Goal: Task Accomplishment & Management: Complete application form

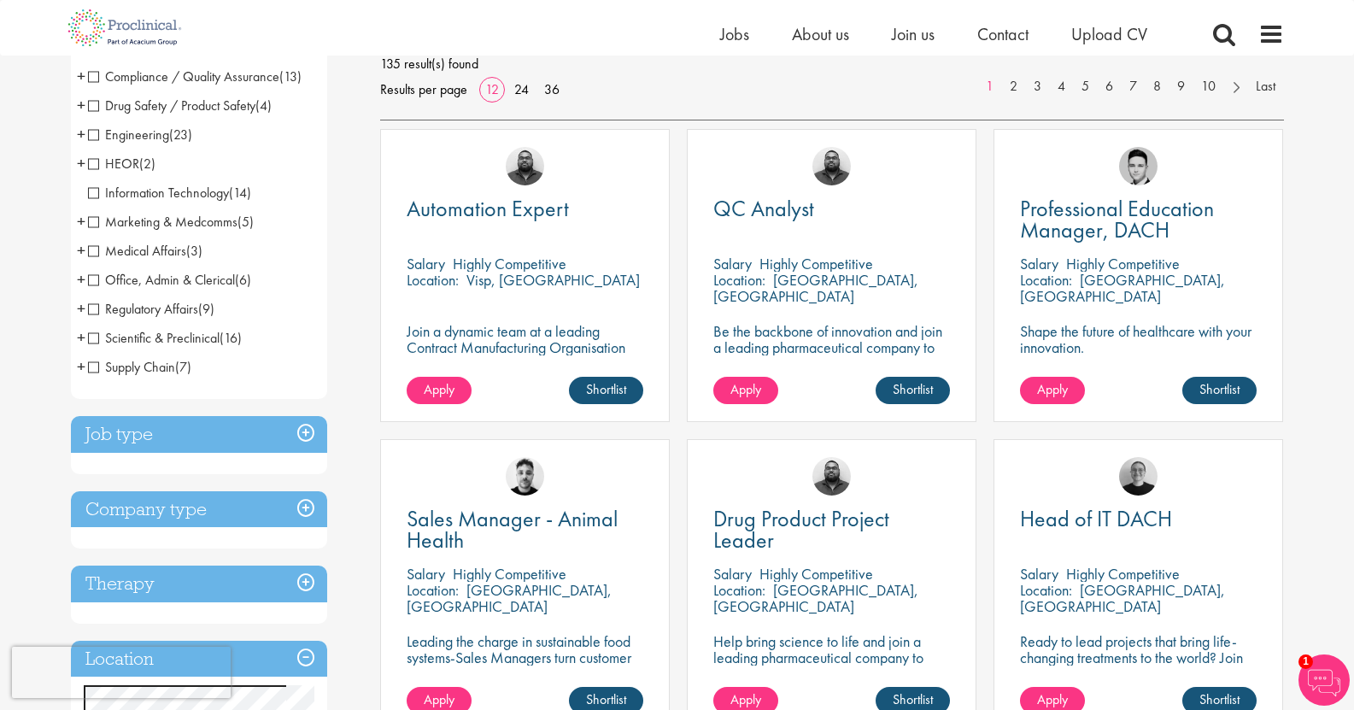
scroll to position [85, 0]
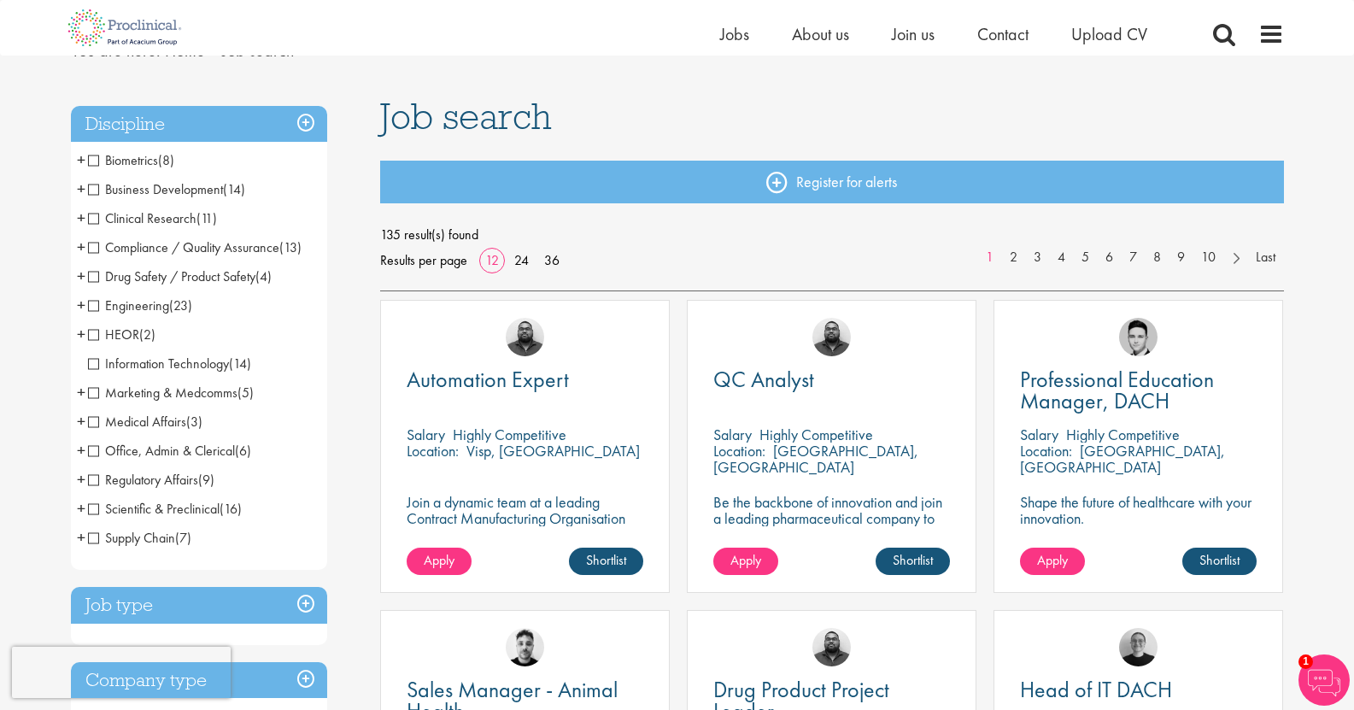
click at [108, 507] on span "Scientific & Preclinical" at bounding box center [154, 509] width 132 height 18
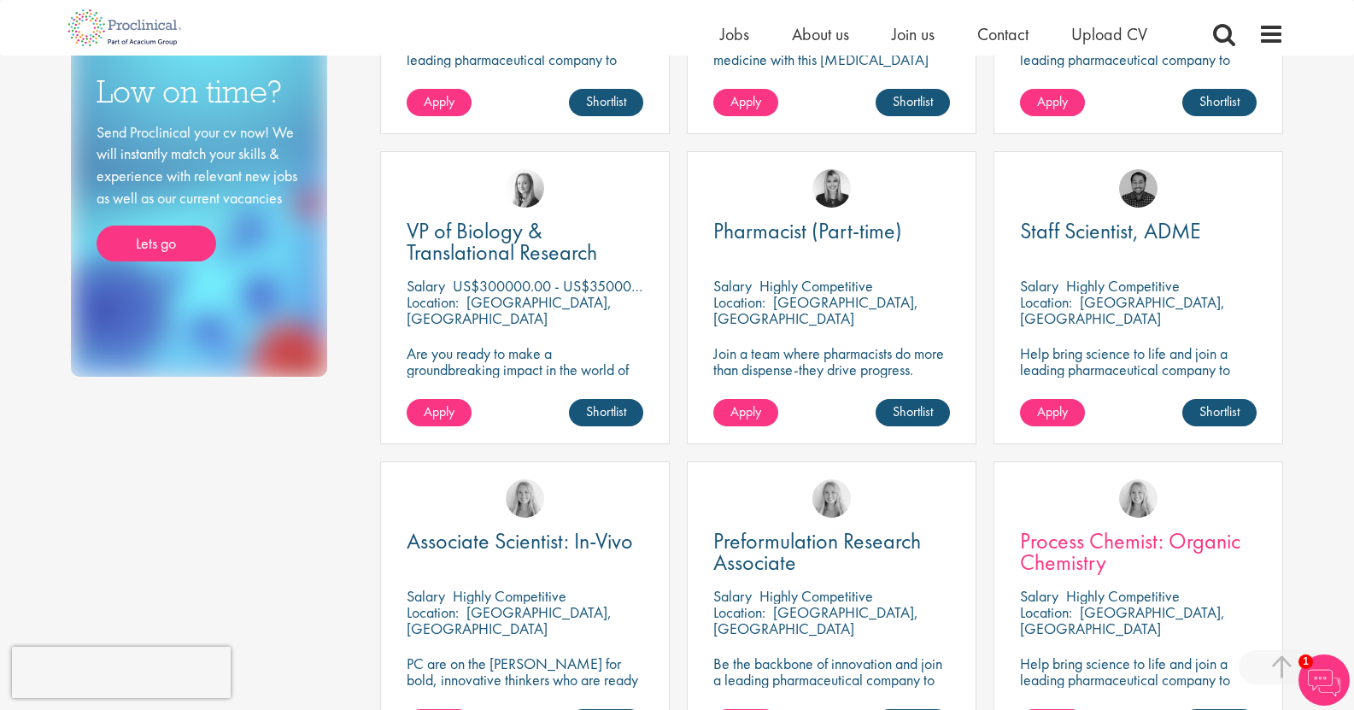
scroll to position [1196, 0]
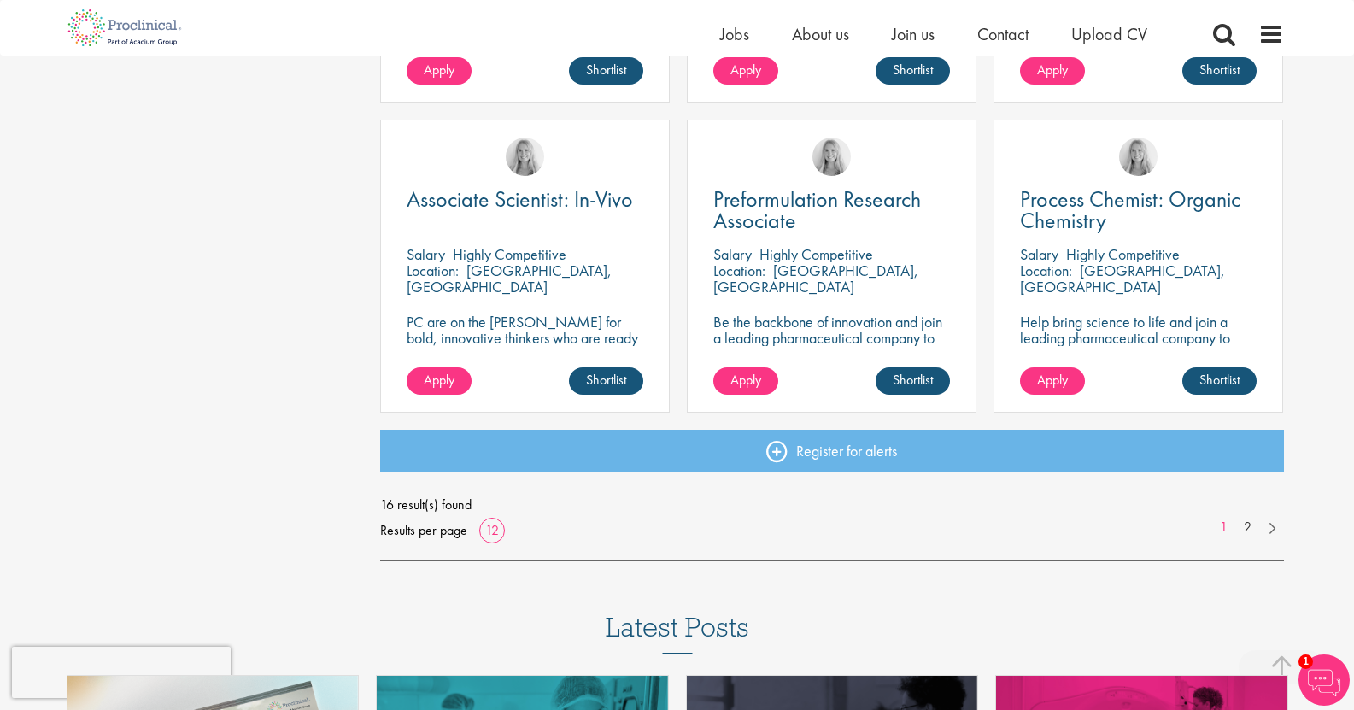
click at [1278, 530] on link at bounding box center [1271, 526] width 25 height 17
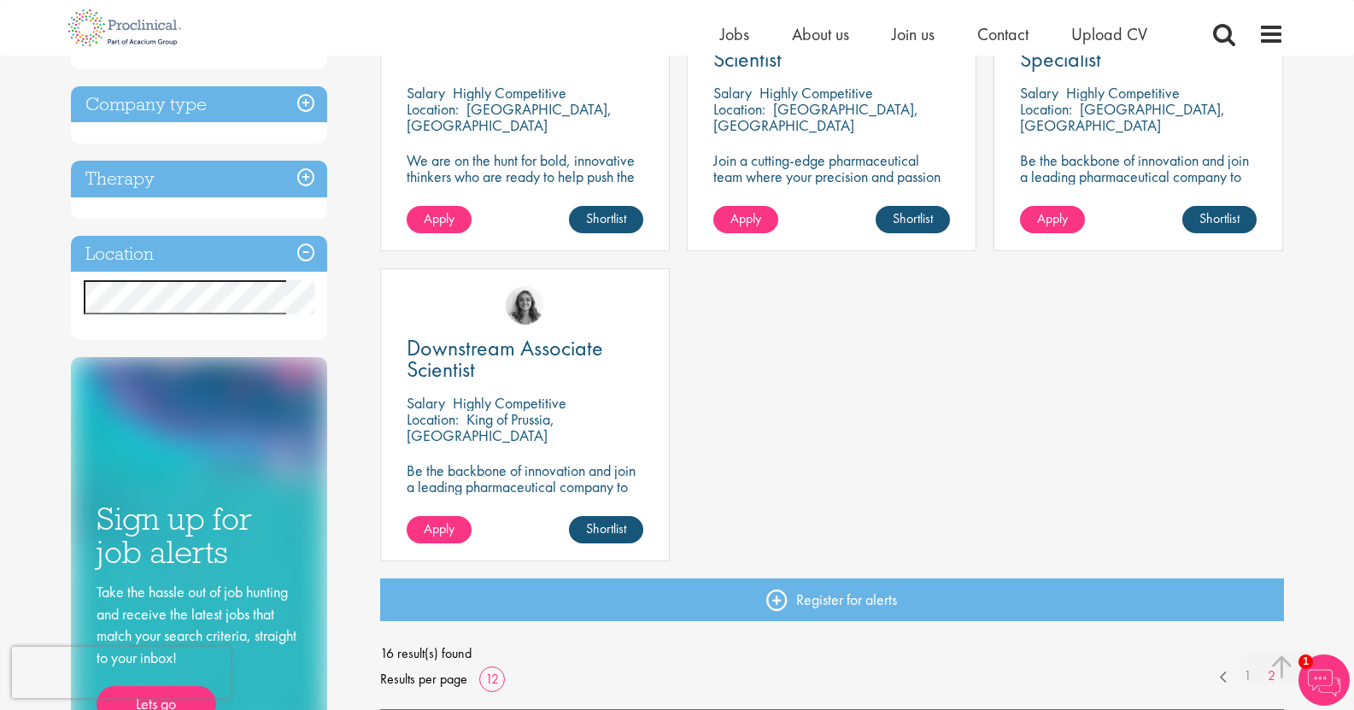
scroll to position [342, 0]
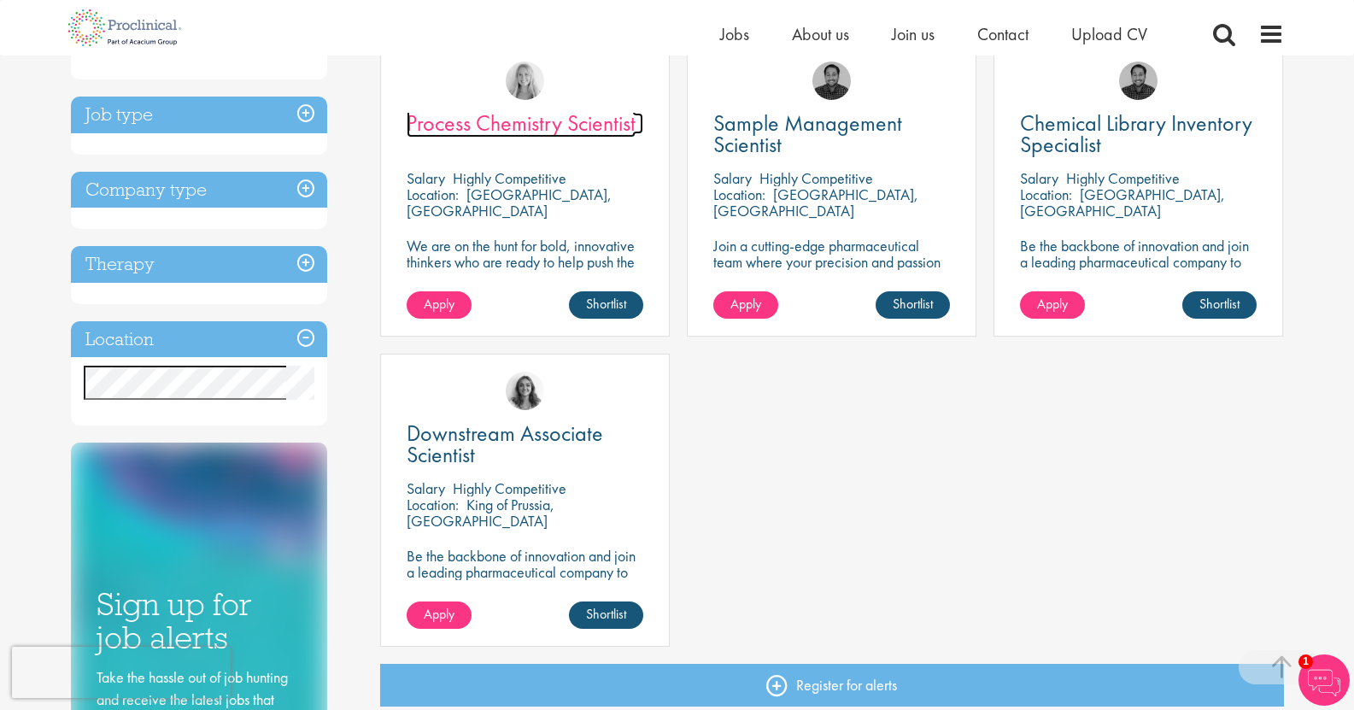
click at [609, 116] on span "Process Chemistry Scientist" at bounding box center [521, 122] width 229 height 29
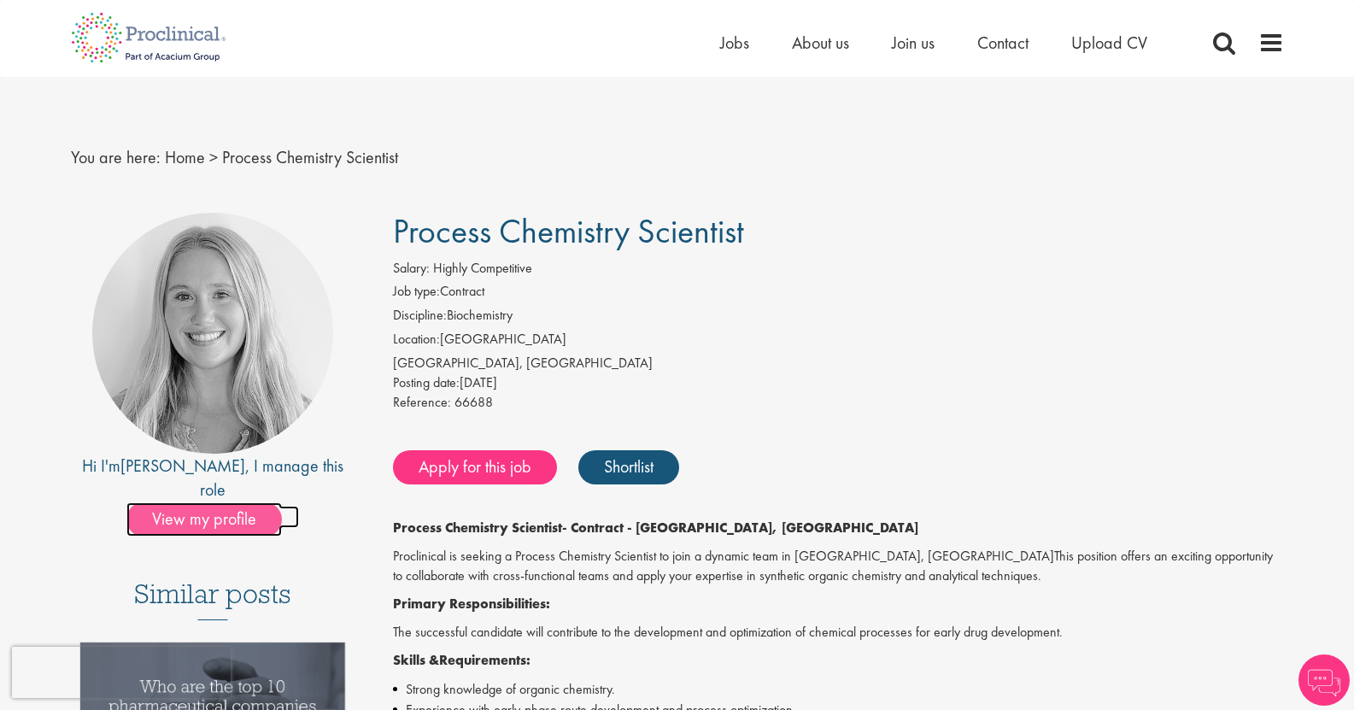
click at [196, 502] on span "View my profile" at bounding box center [203, 519] width 155 height 34
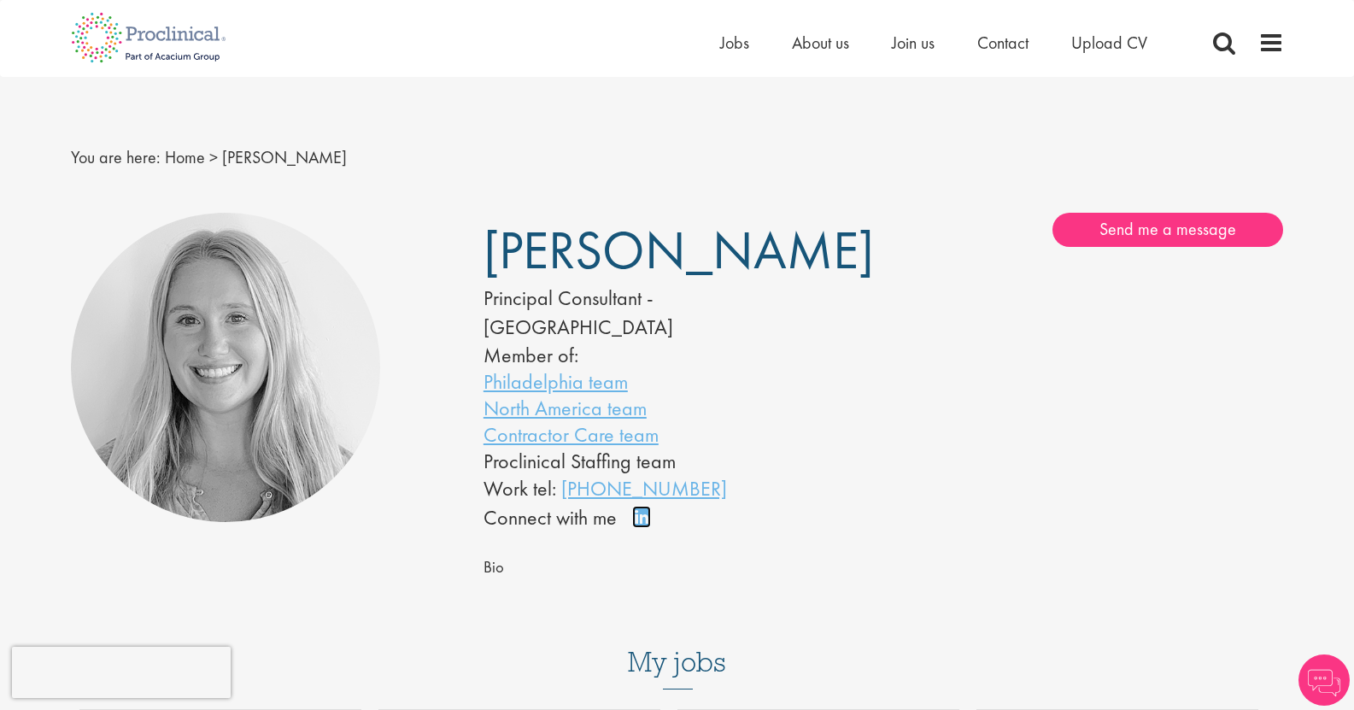
click at [644, 525] on link "Connect on LinkedIn" at bounding box center [647, 525] width 30 height 0
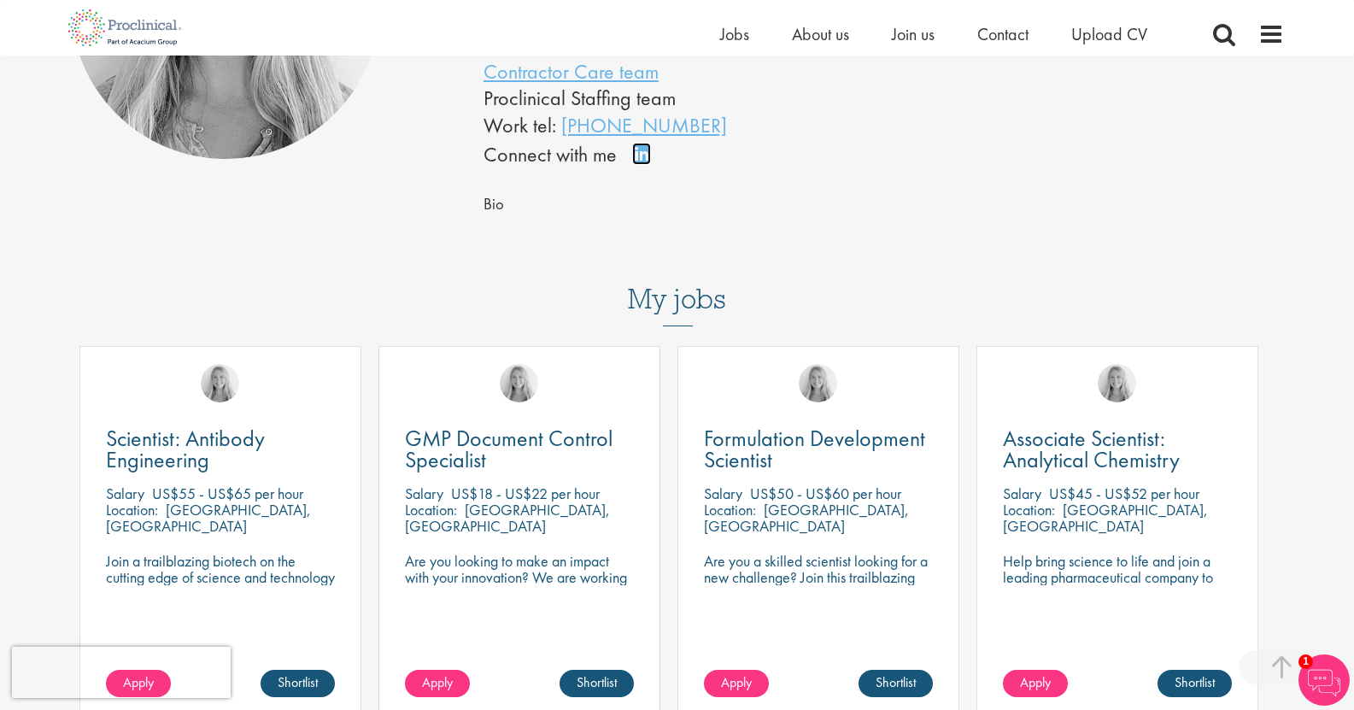
scroll to position [598, 0]
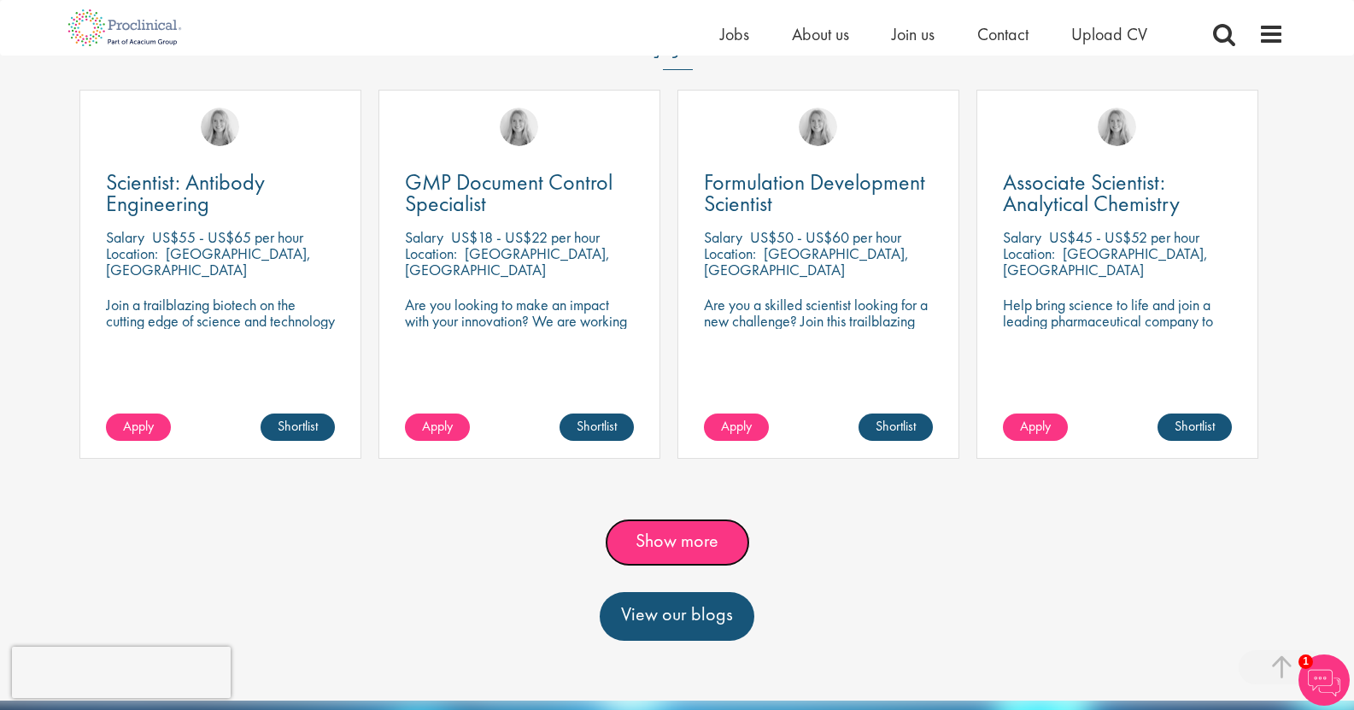
click at [666, 519] on link "Show more" at bounding box center [677, 543] width 145 height 48
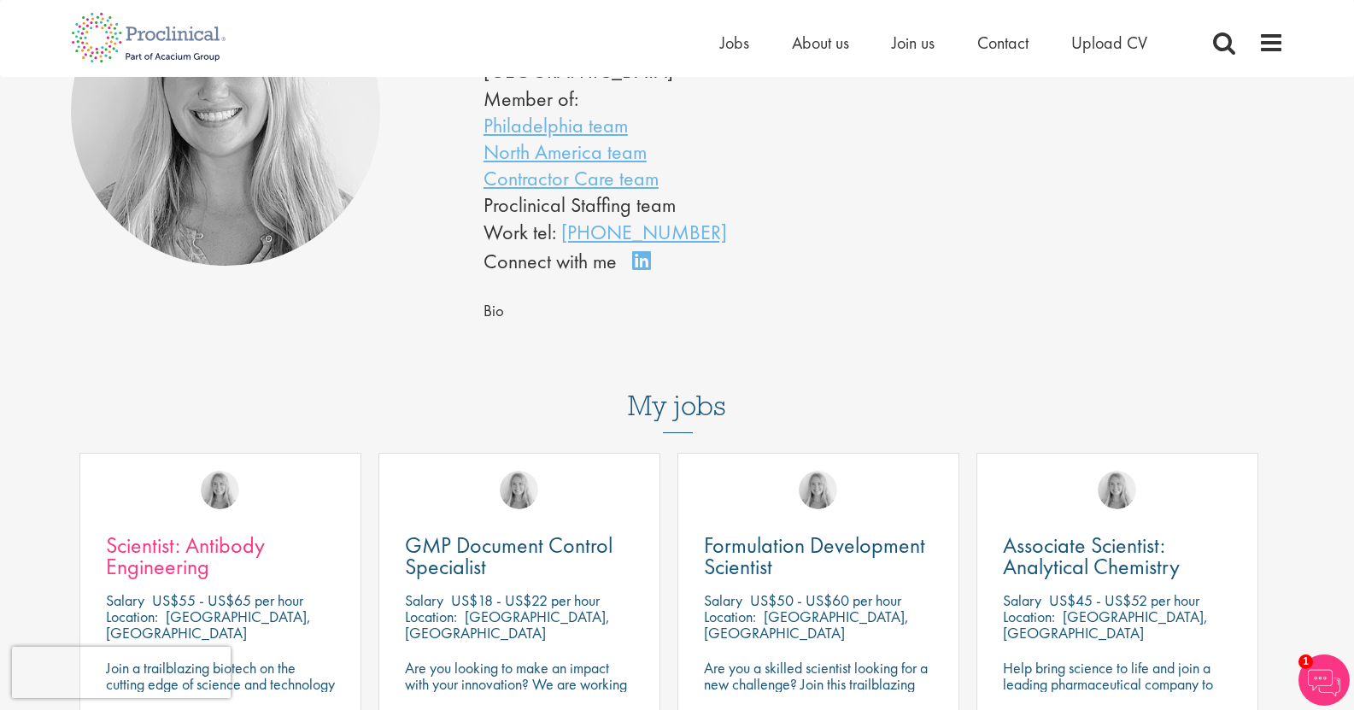
scroll to position [0, 0]
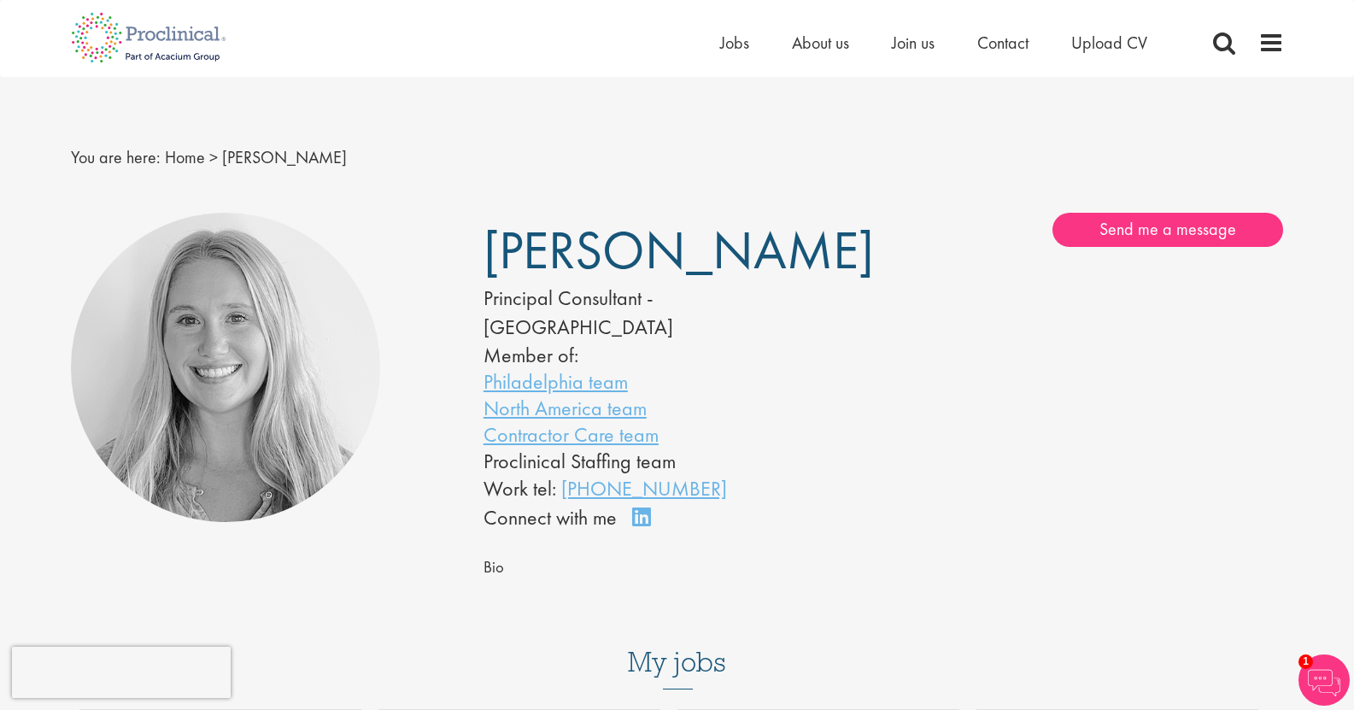
click at [1322, 685] on img at bounding box center [1324, 679] width 51 height 51
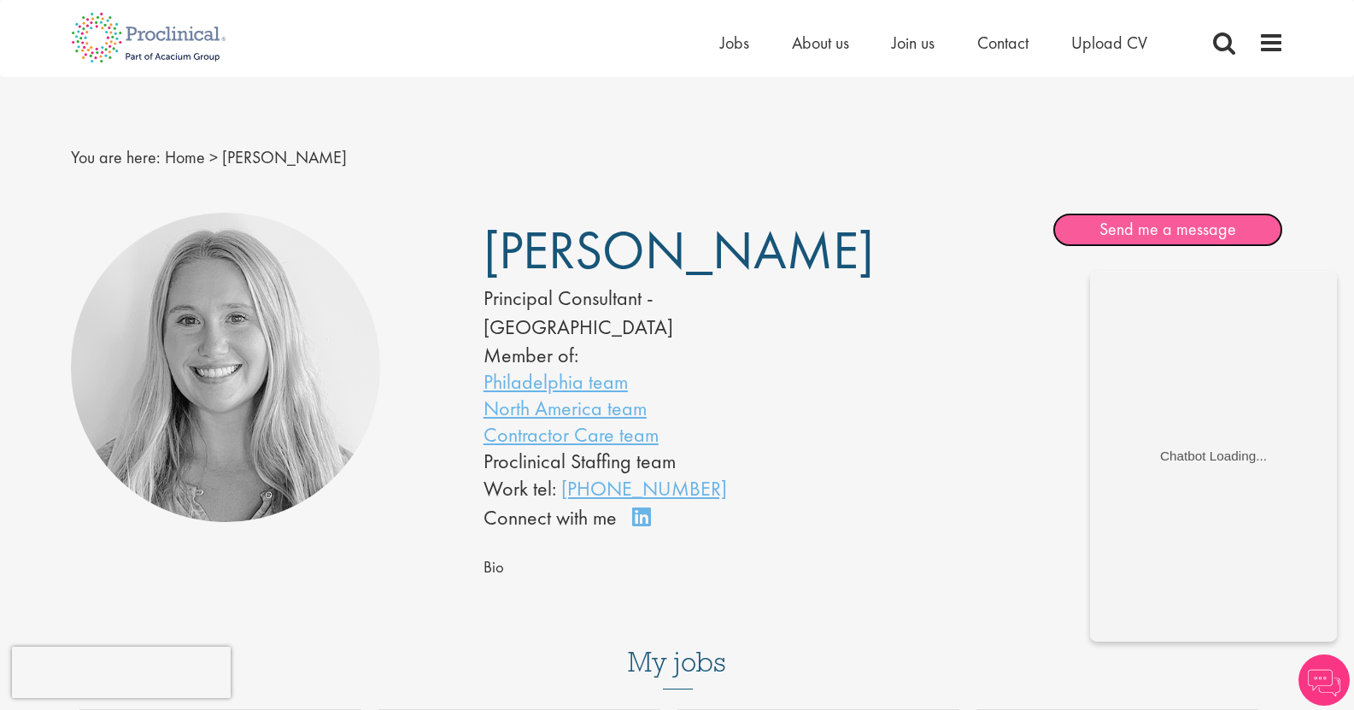
click at [1208, 216] on link "Send me a message" at bounding box center [1168, 230] width 231 height 34
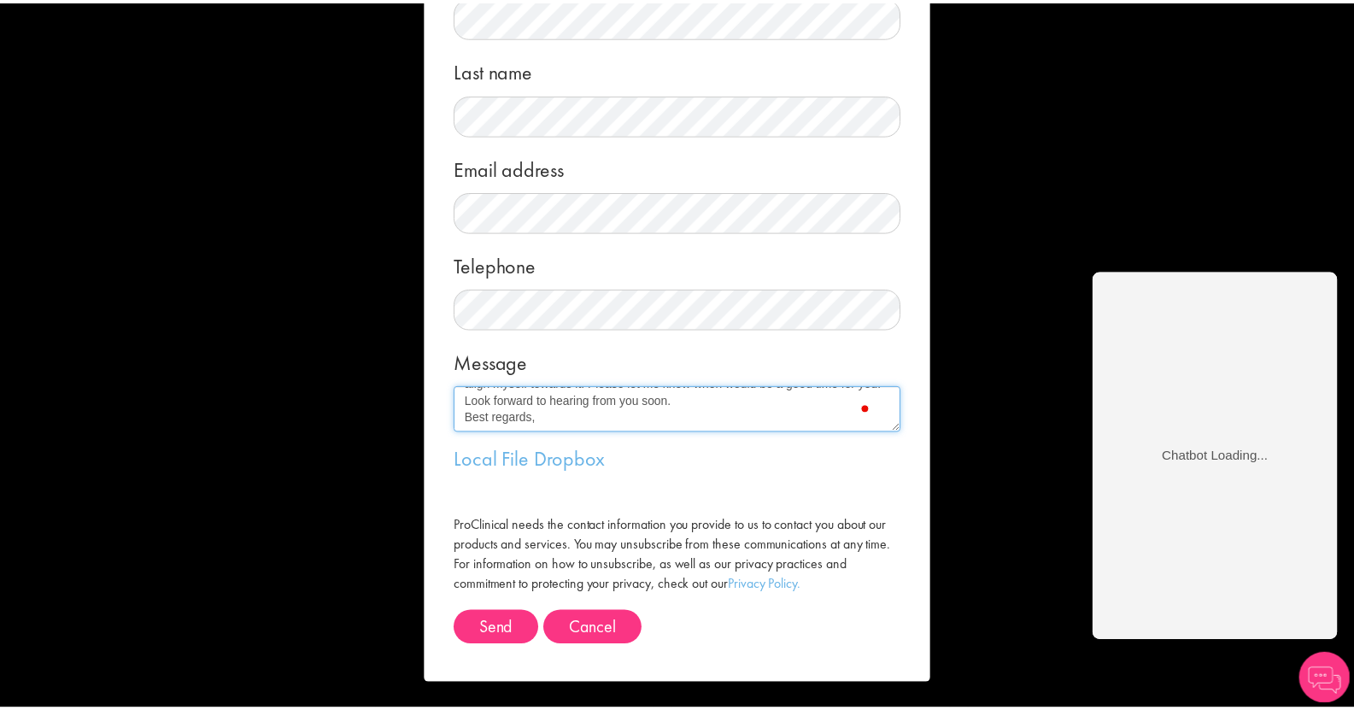
scroll to position [146, 0]
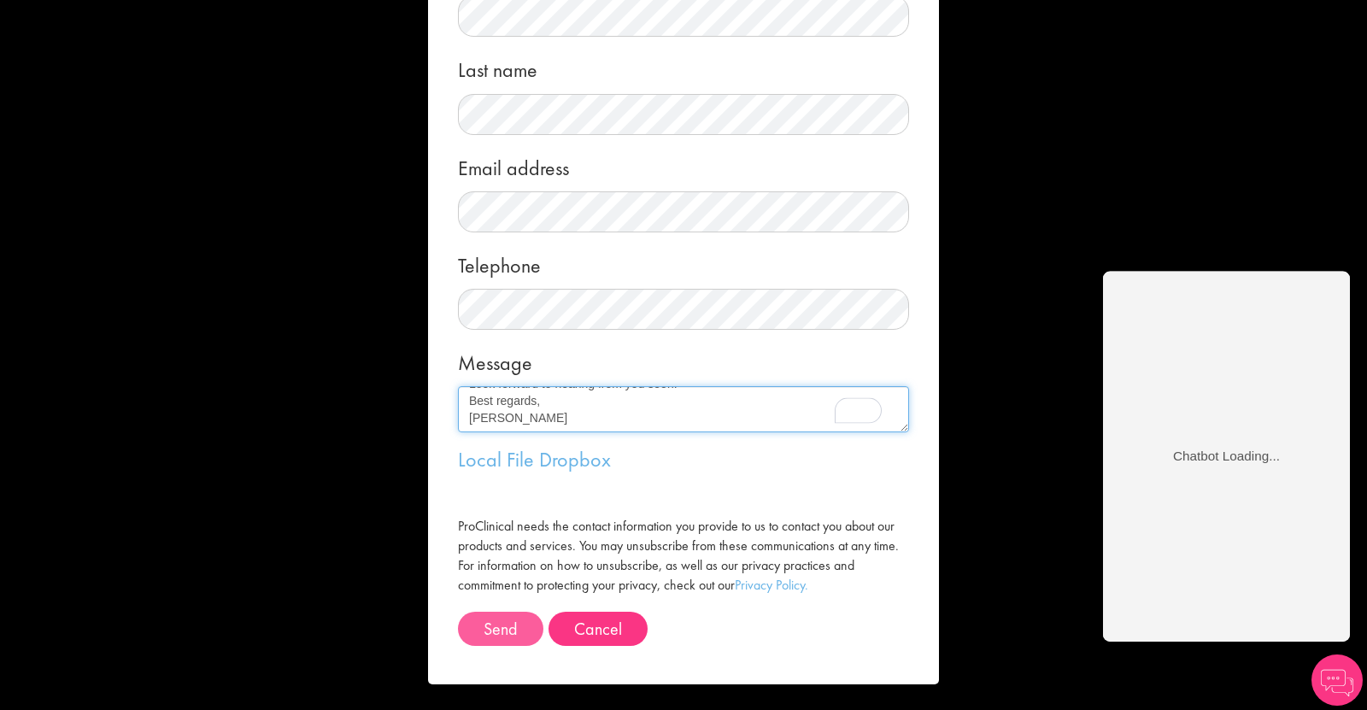
type textarea "Hello, I am a recent PhD graduate from MIT Chemical Engineering with an extensi…"
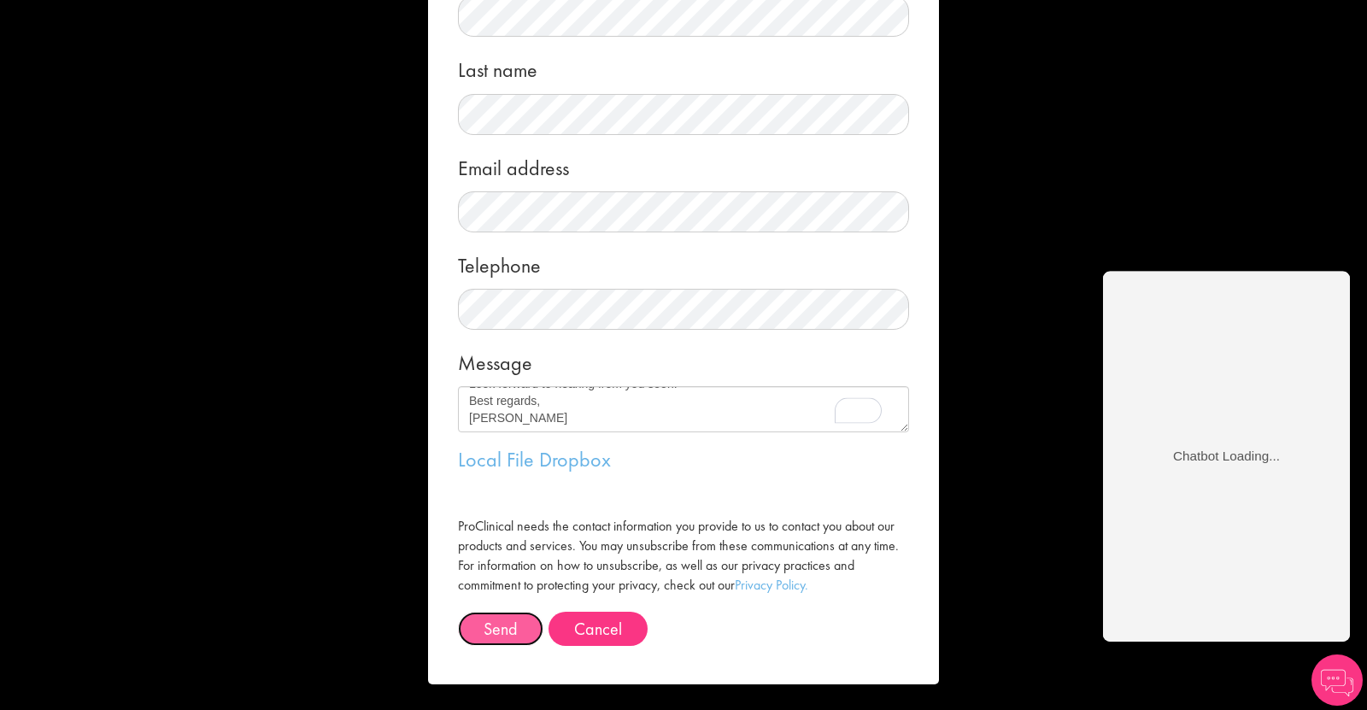
click at [532, 620] on button "Send" at bounding box center [500, 629] width 85 height 34
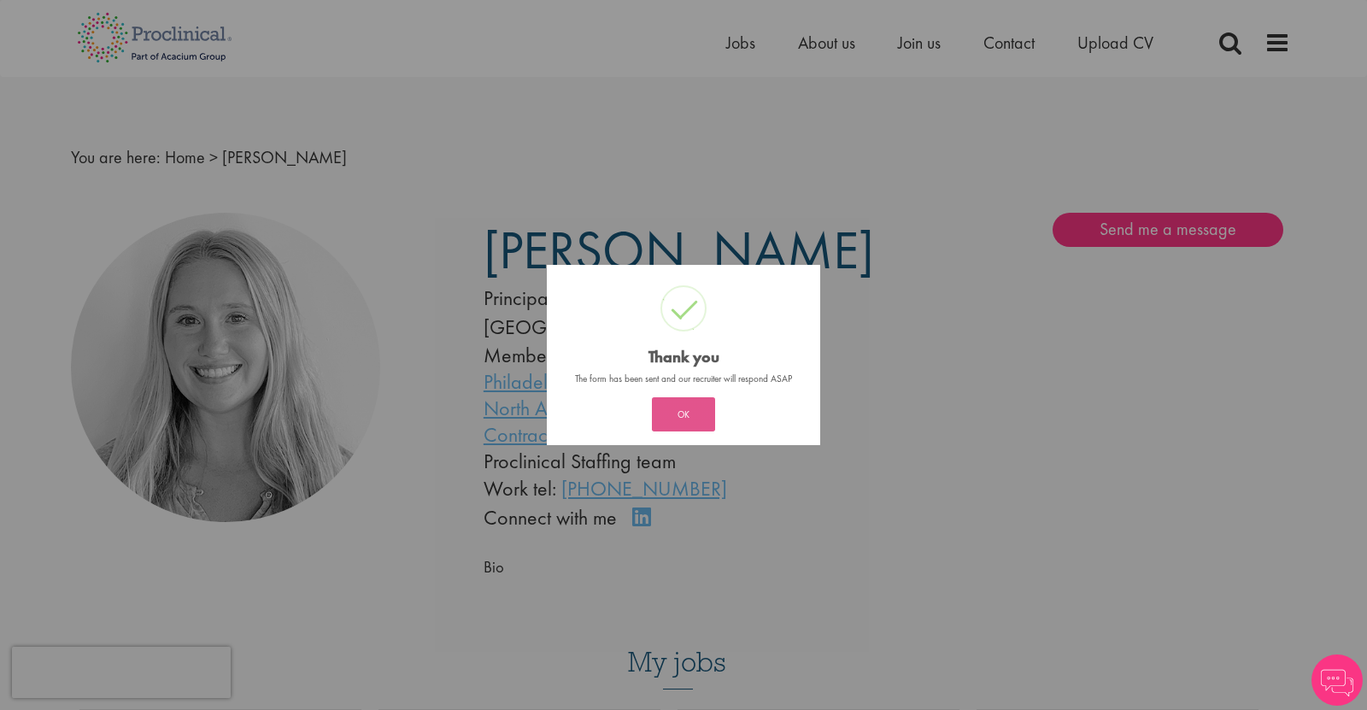
click at [665, 415] on button "OK" at bounding box center [683, 414] width 63 height 34
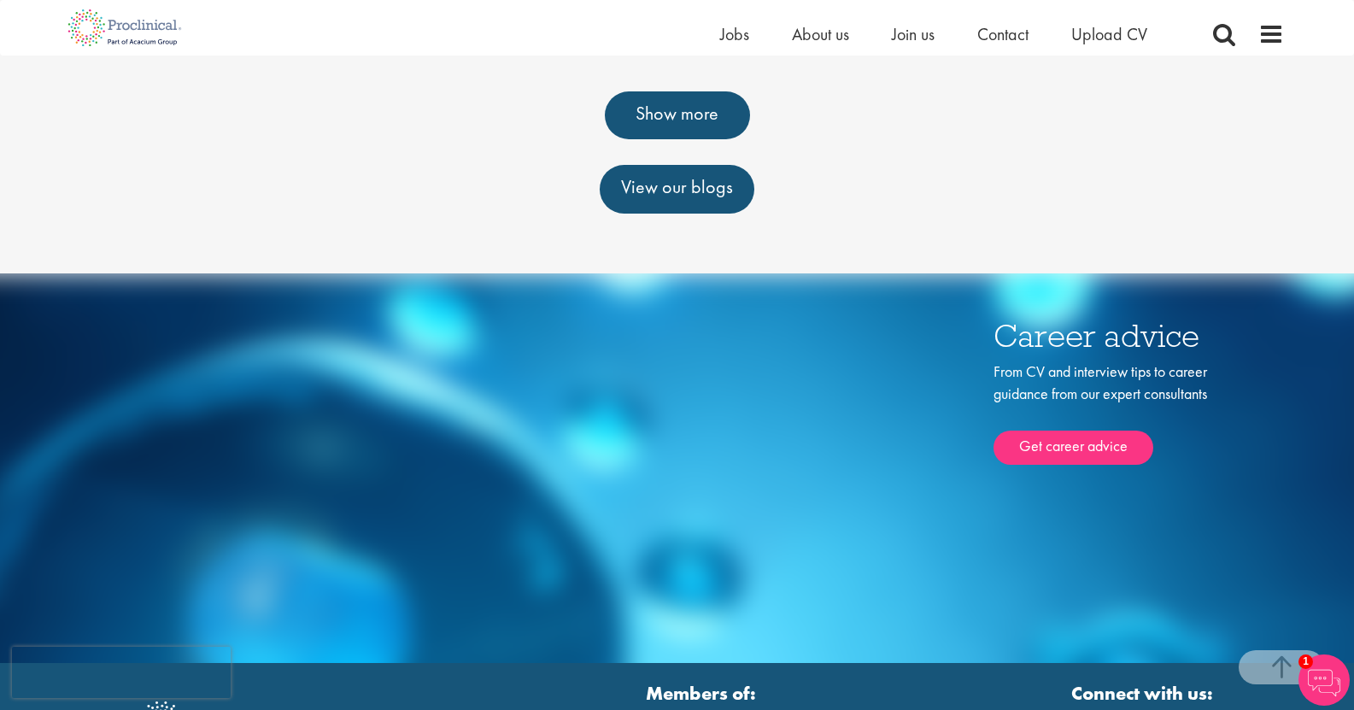
scroll to position [1111, 0]
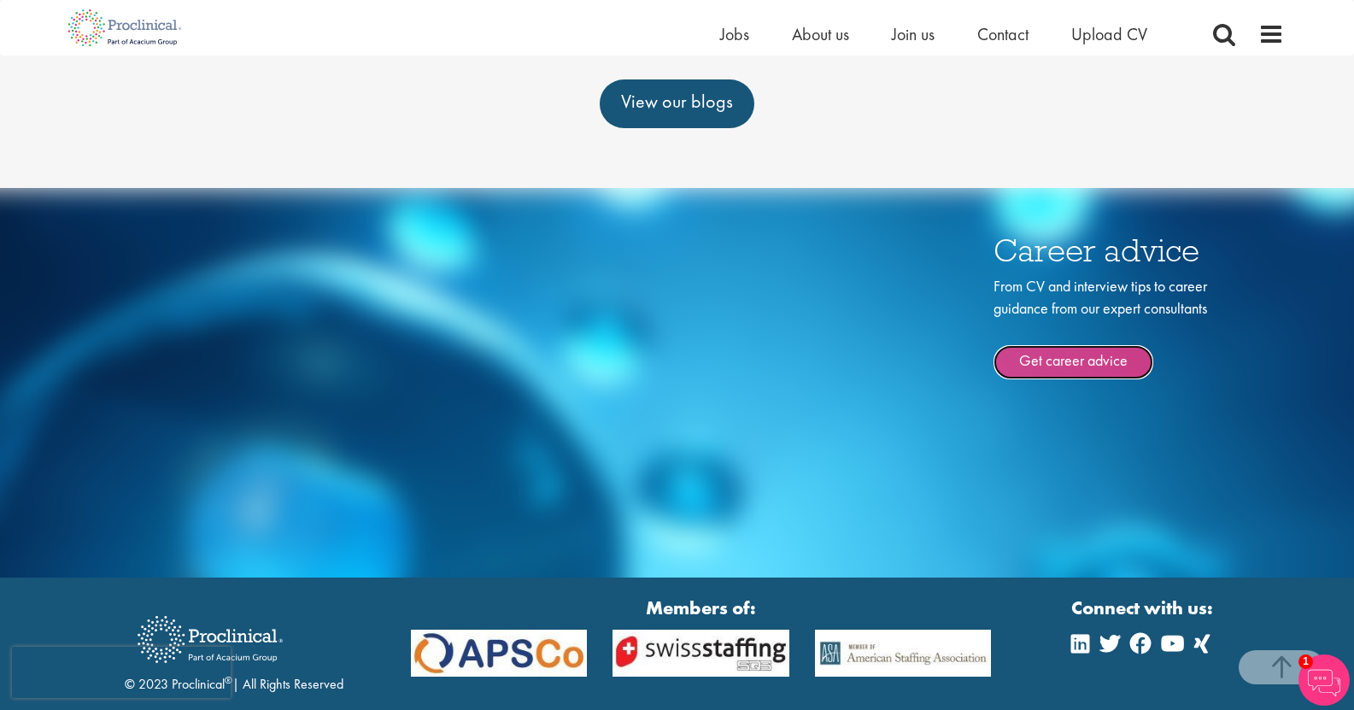
click at [1104, 345] on link "Get career advice" at bounding box center [1074, 362] width 160 height 34
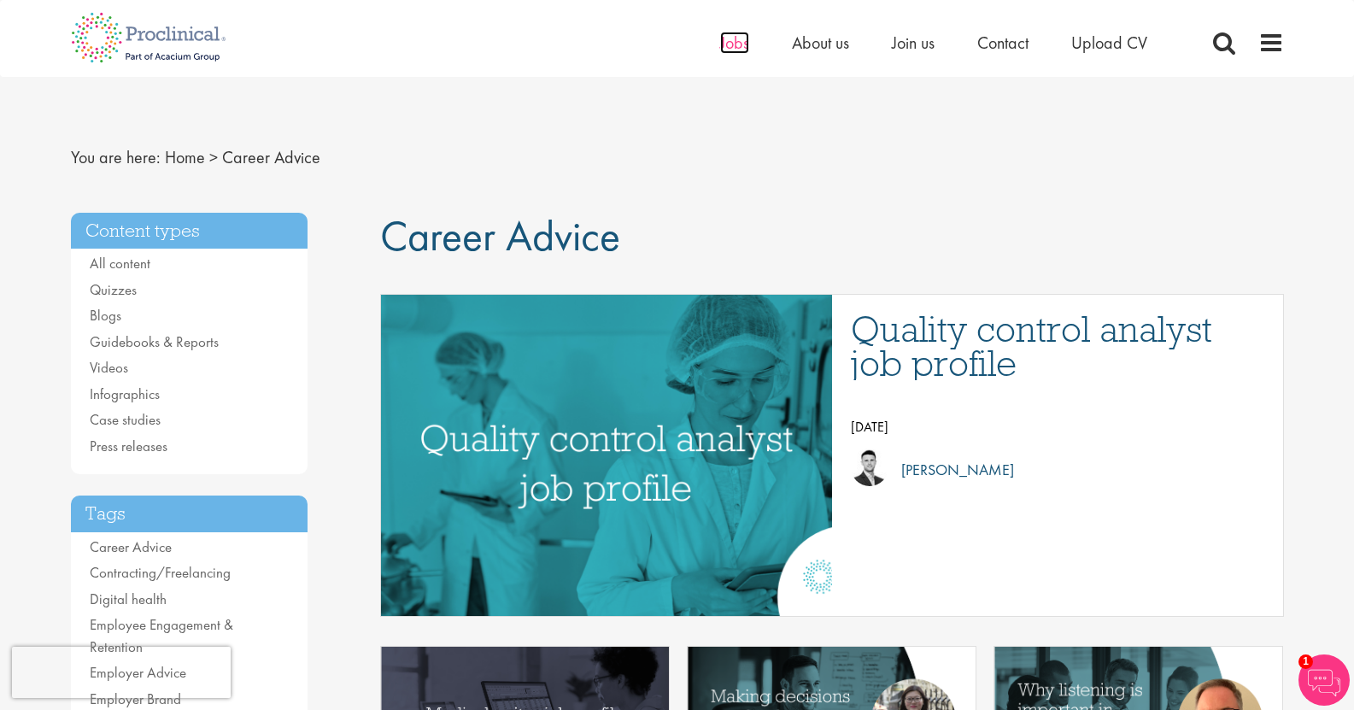
click at [730, 42] on span "Jobs" at bounding box center [734, 43] width 29 height 22
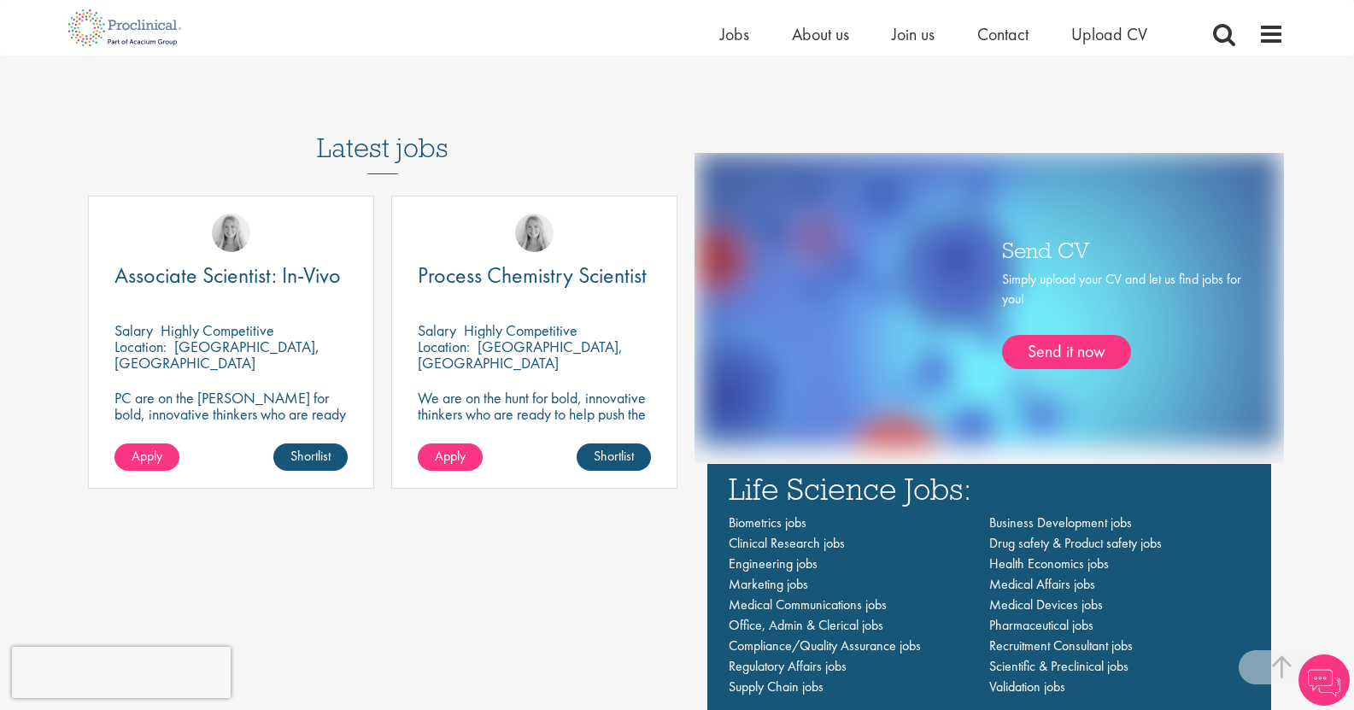
scroll to position [1196, 0]
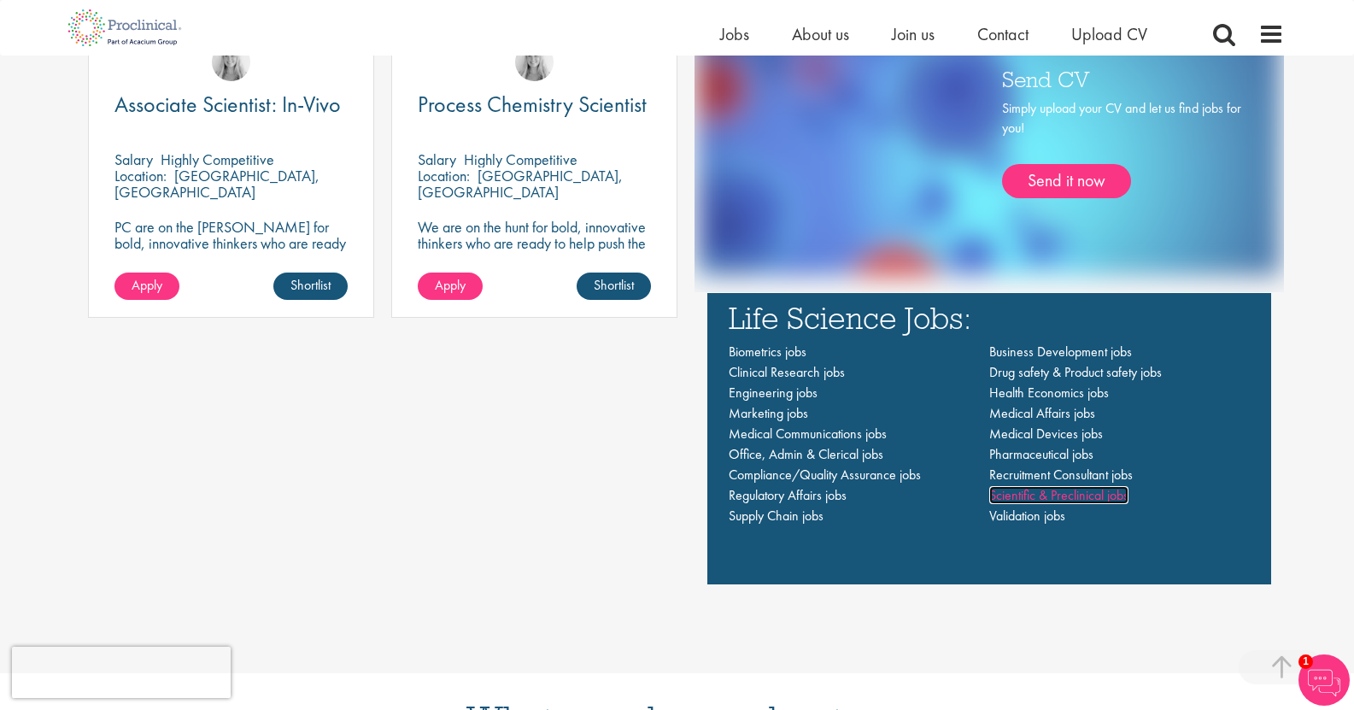
click at [1039, 497] on span "Scientific & Preclinical jobs" at bounding box center [1058, 495] width 139 height 18
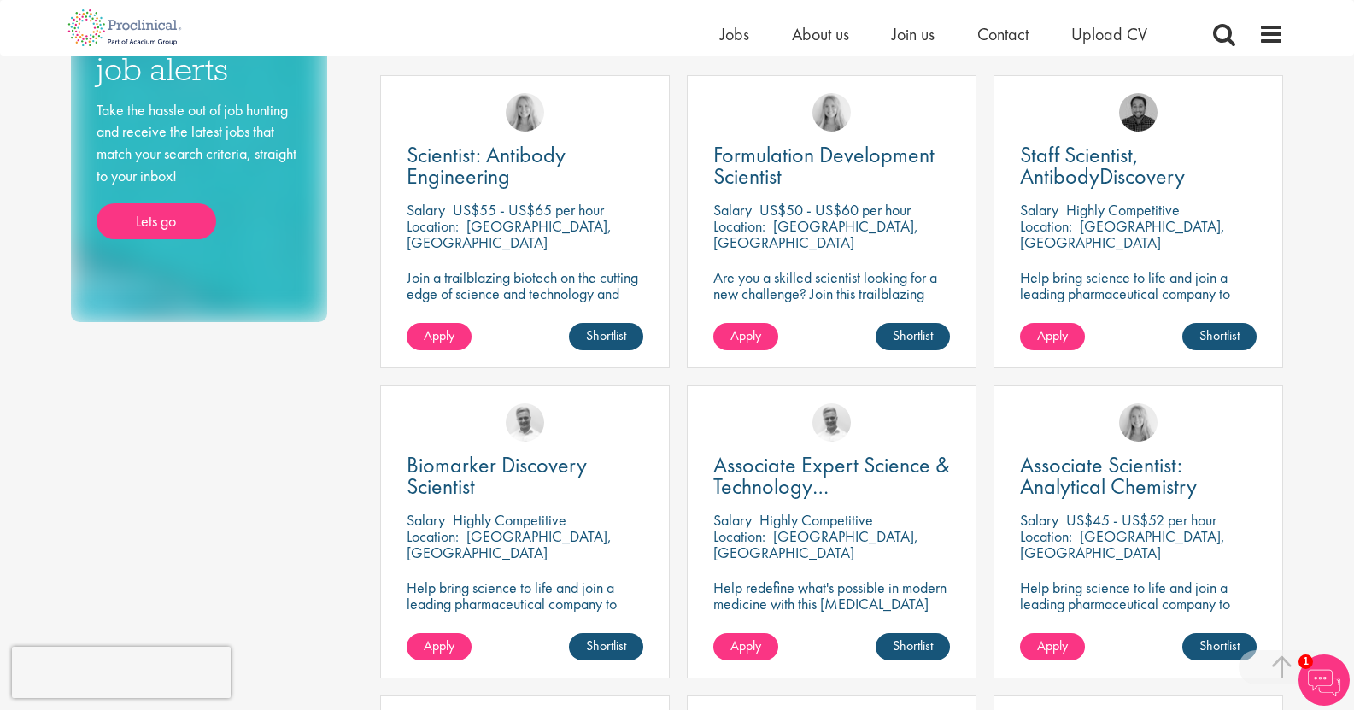
scroll to position [427, 0]
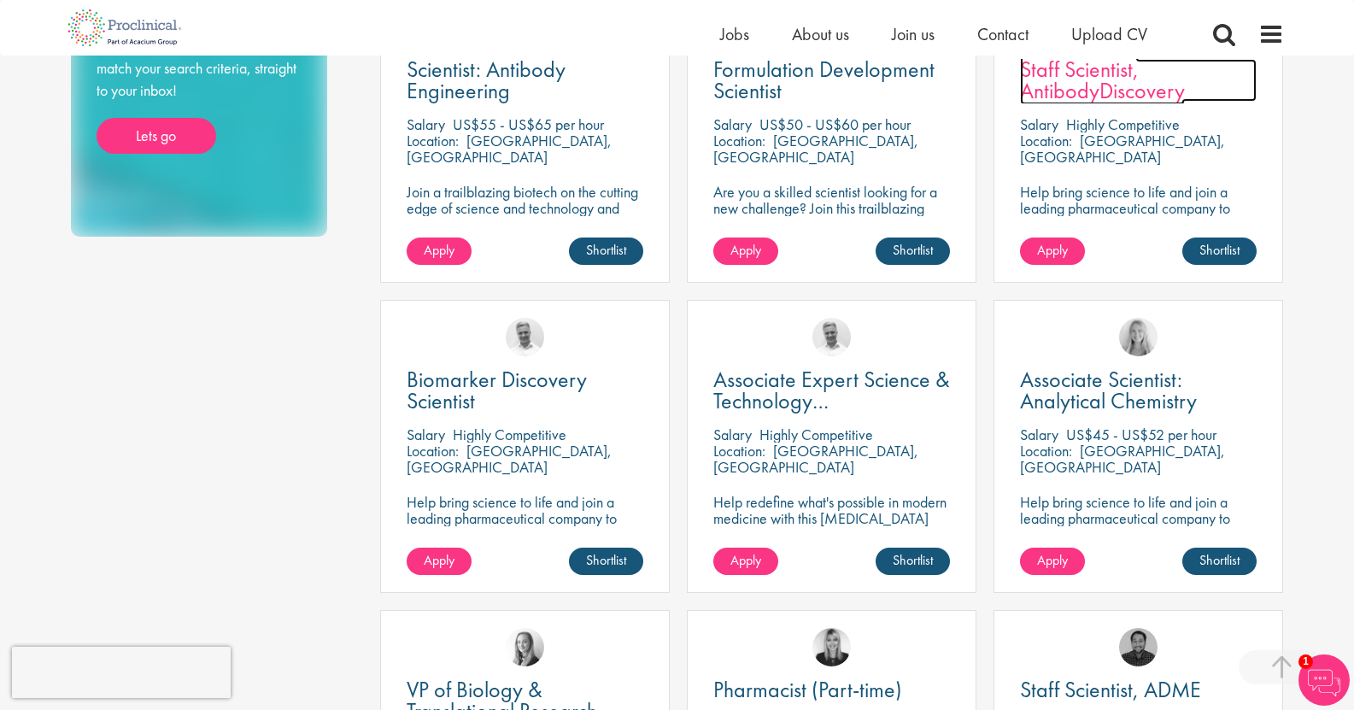
click at [1072, 94] on span "Staff Scientist, AntibodyDiscovery" at bounding box center [1102, 80] width 165 height 50
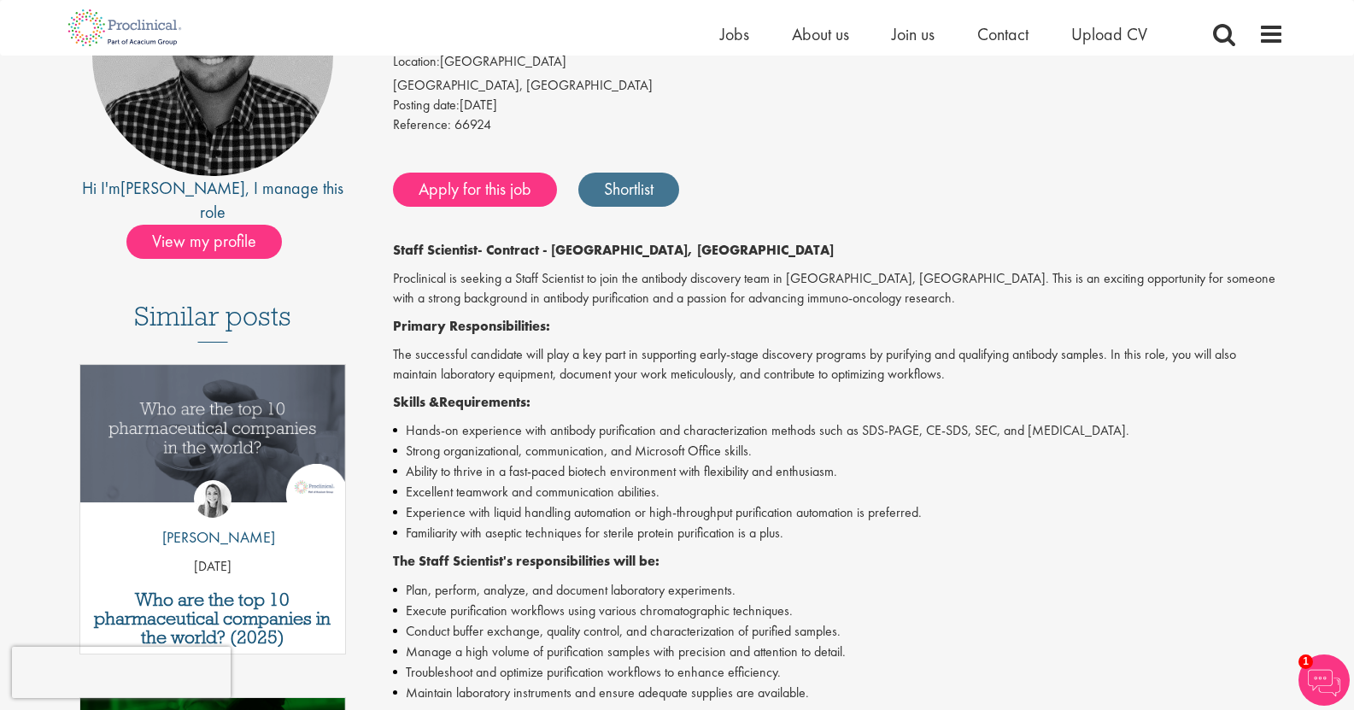
scroll to position [171, 0]
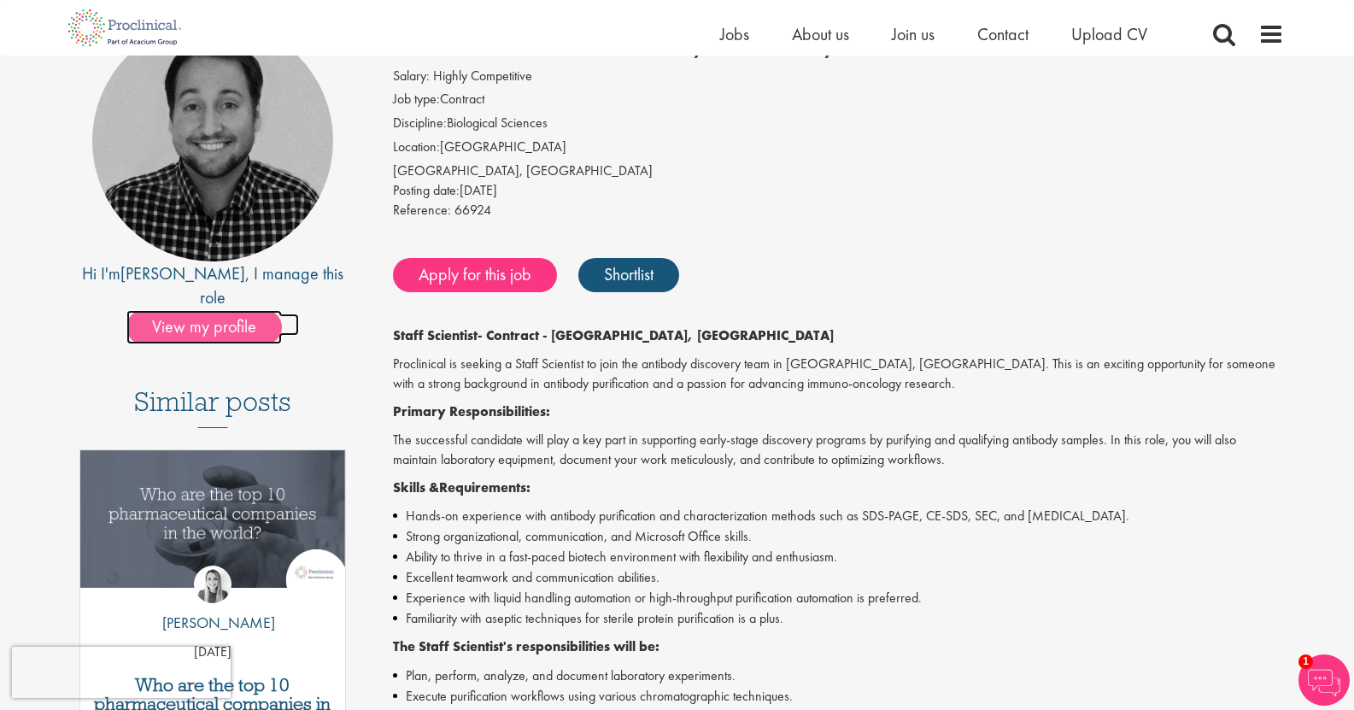
click at [235, 310] on span "View my profile" at bounding box center [203, 327] width 155 height 34
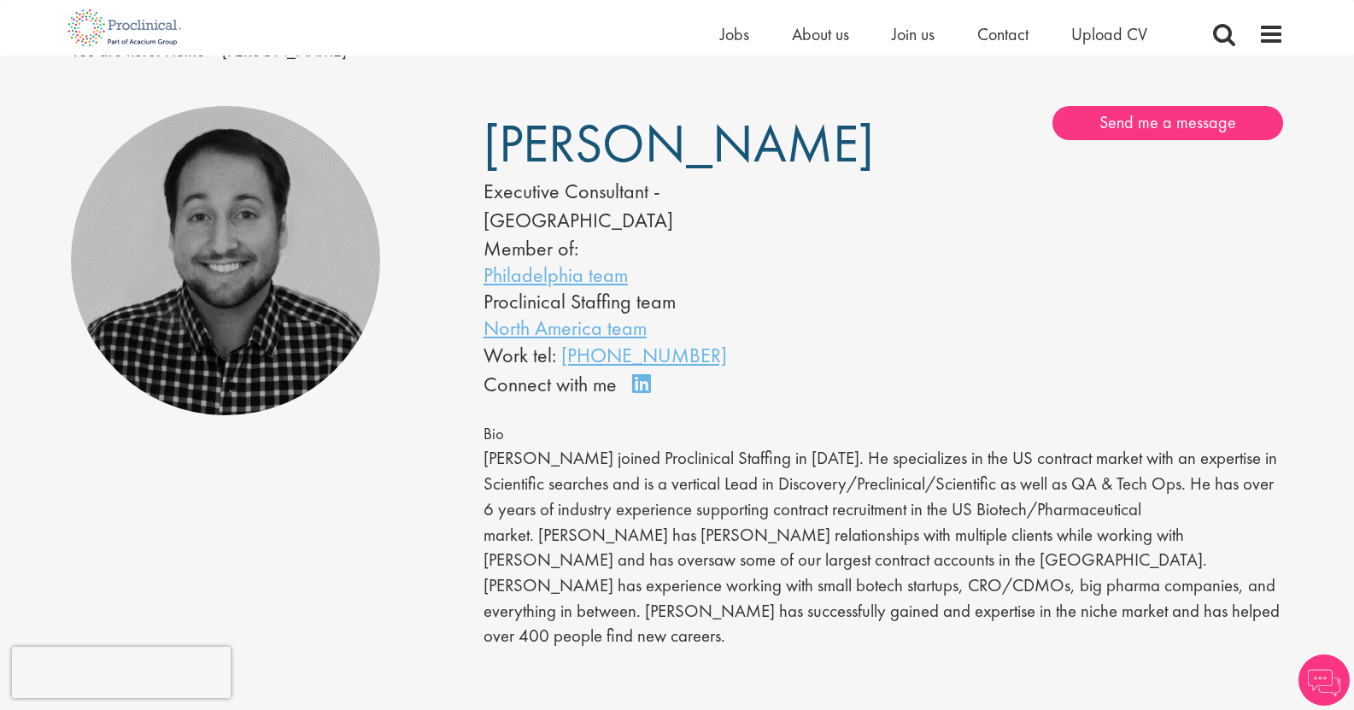
scroll to position [171, 0]
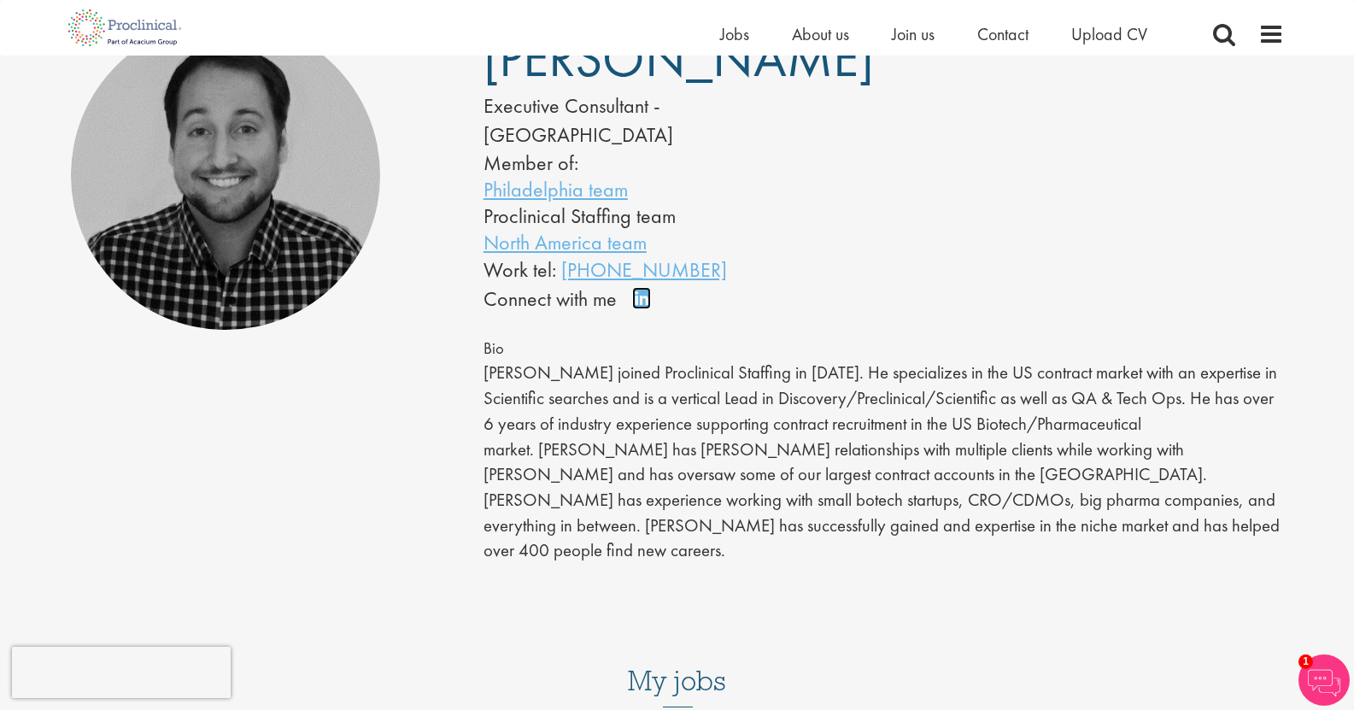
click at [641, 306] on link "Connect on LinkedIn" at bounding box center [647, 306] width 30 height 0
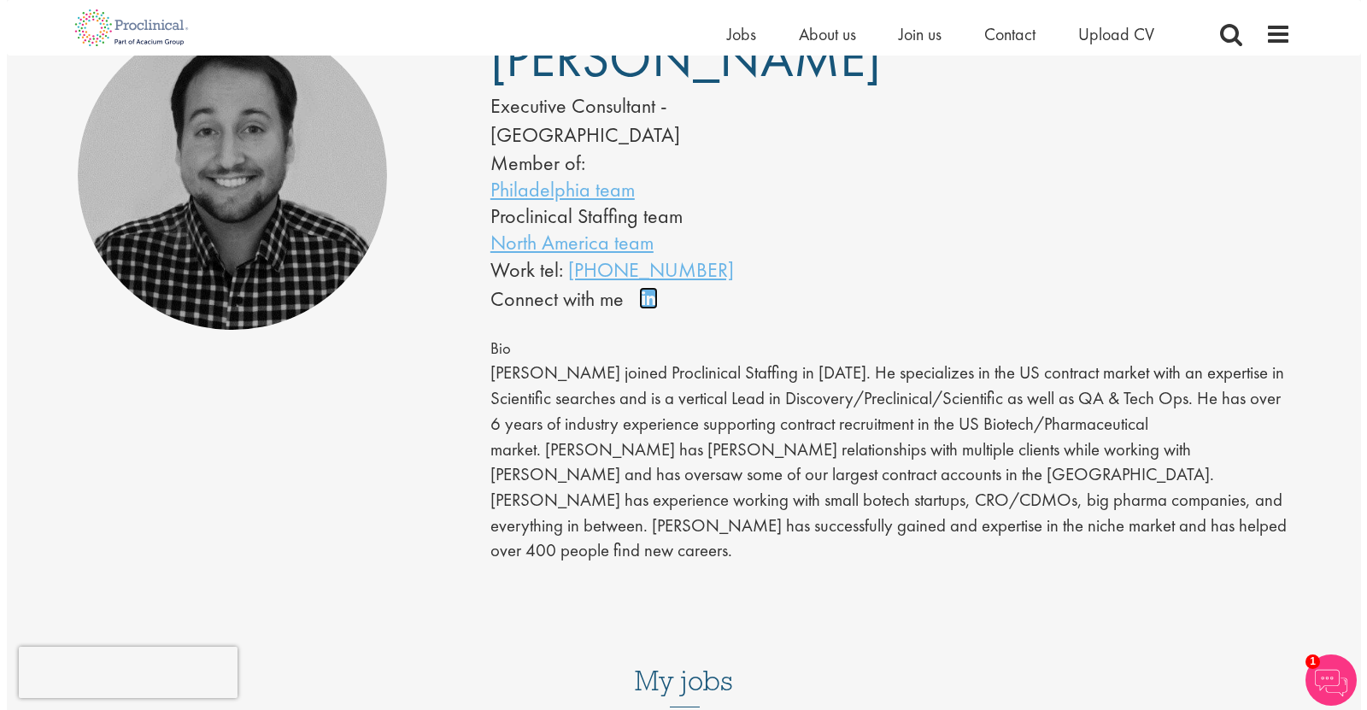
scroll to position [85, 0]
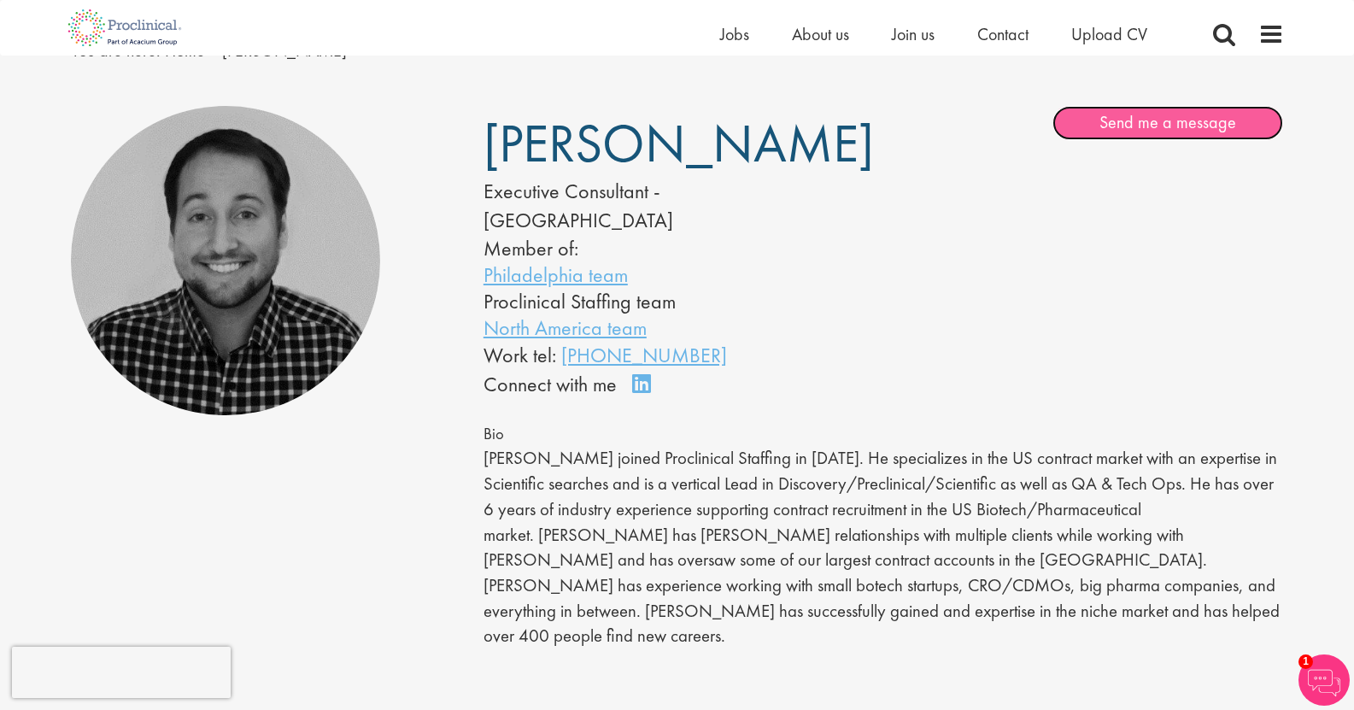
click at [1111, 118] on link "Send me a message" at bounding box center [1168, 123] width 231 height 34
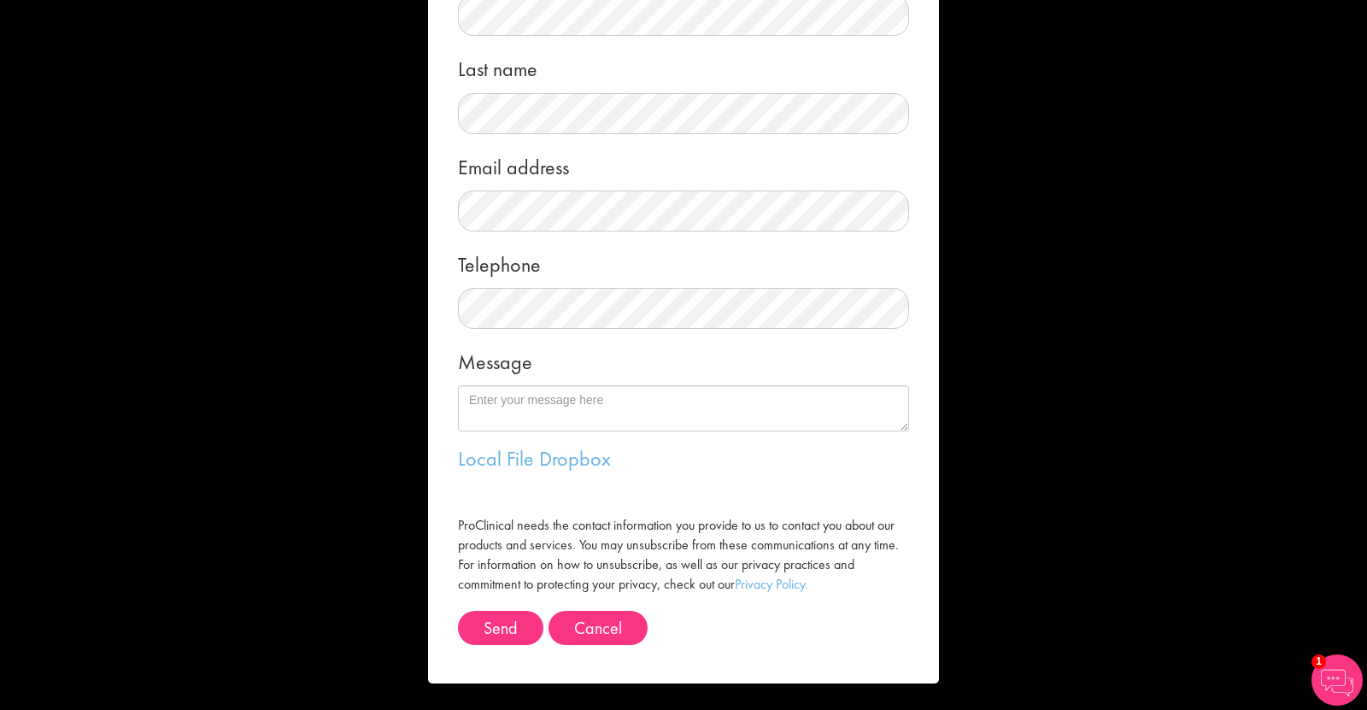
scroll to position [1, 0]
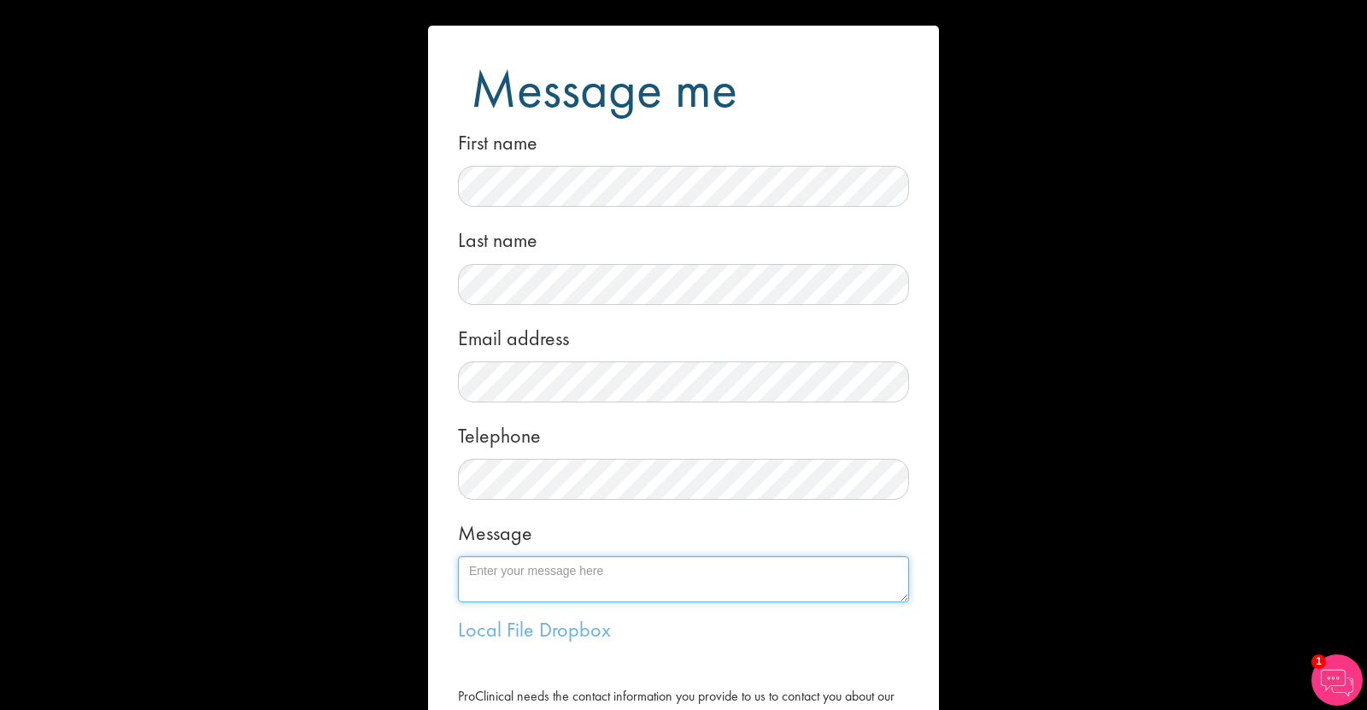
click at [540, 583] on textarea "Message" at bounding box center [683, 579] width 451 height 46
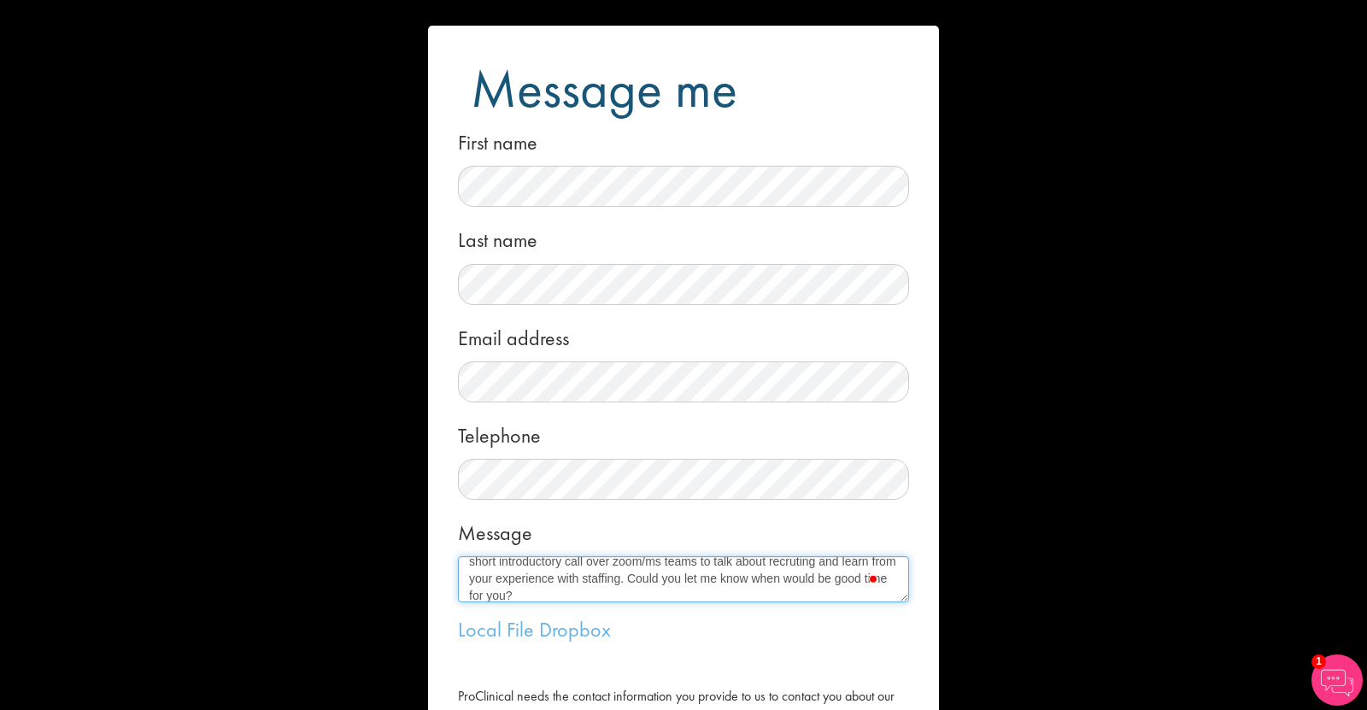
scroll to position [112, 0]
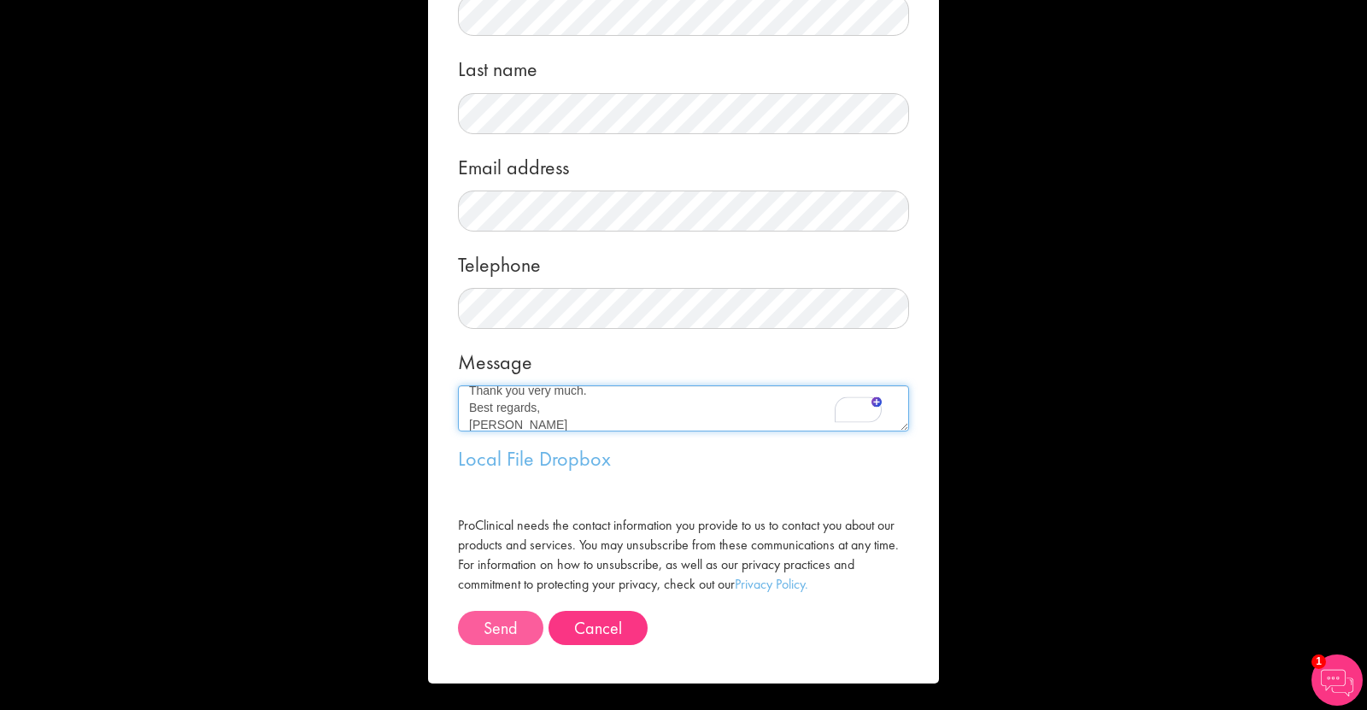
type textarea "Hello Michael, I am Diviya, a recent PhD graduate from MIT Chemical Engineering…"
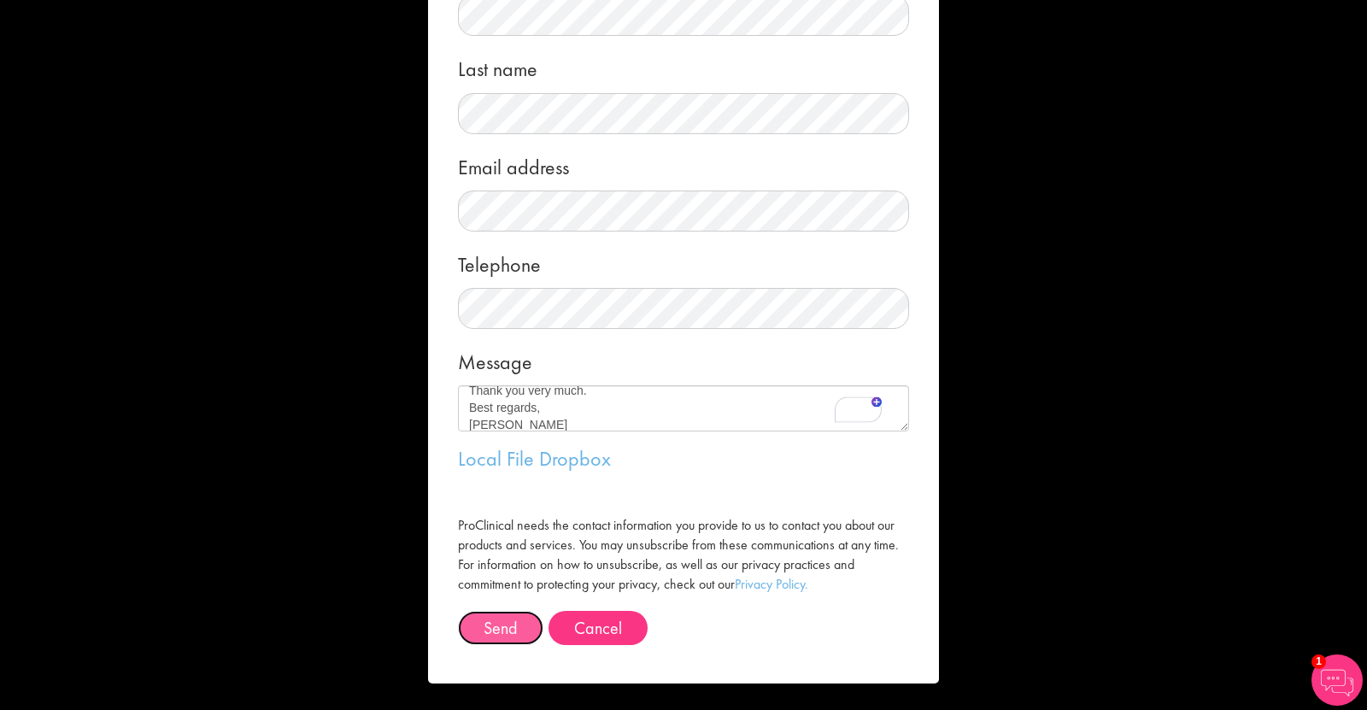
click at [496, 636] on button "Send" at bounding box center [500, 628] width 85 height 34
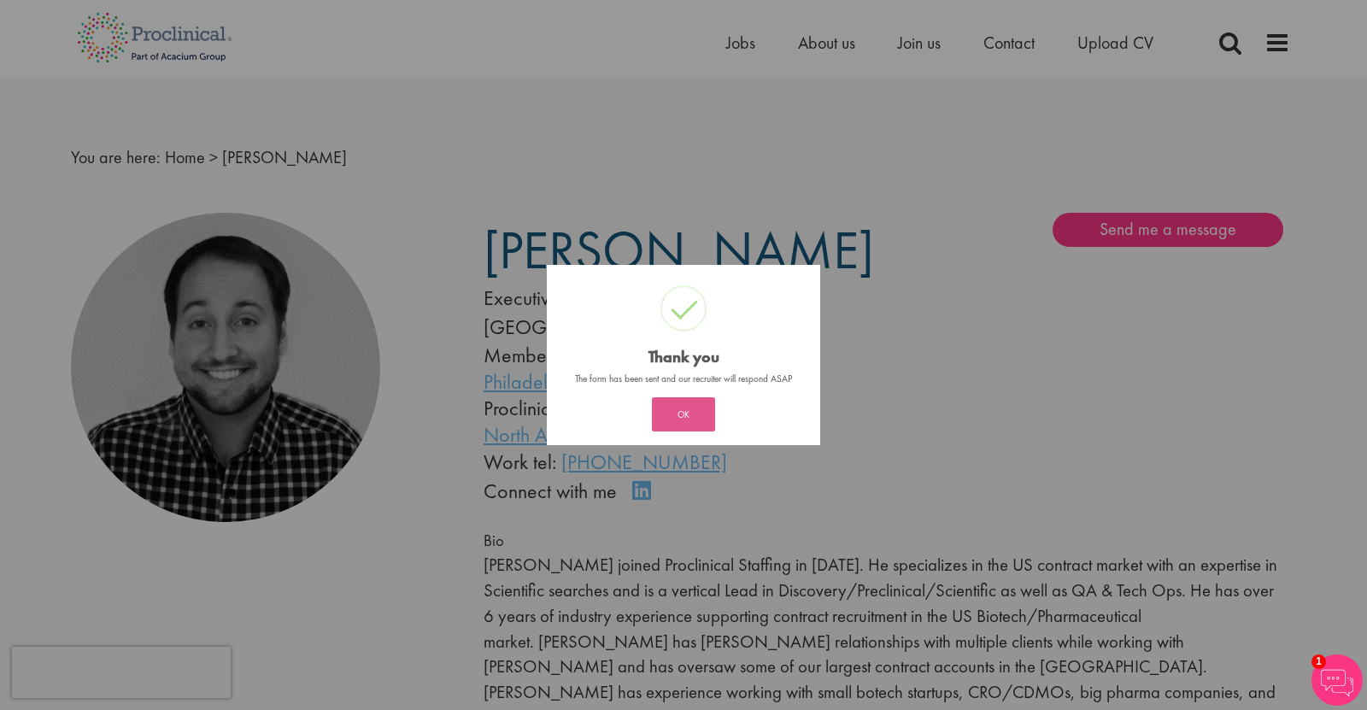
click at [693, 413] on button "OK" at bounding box center [683, 414] width 63 height 34
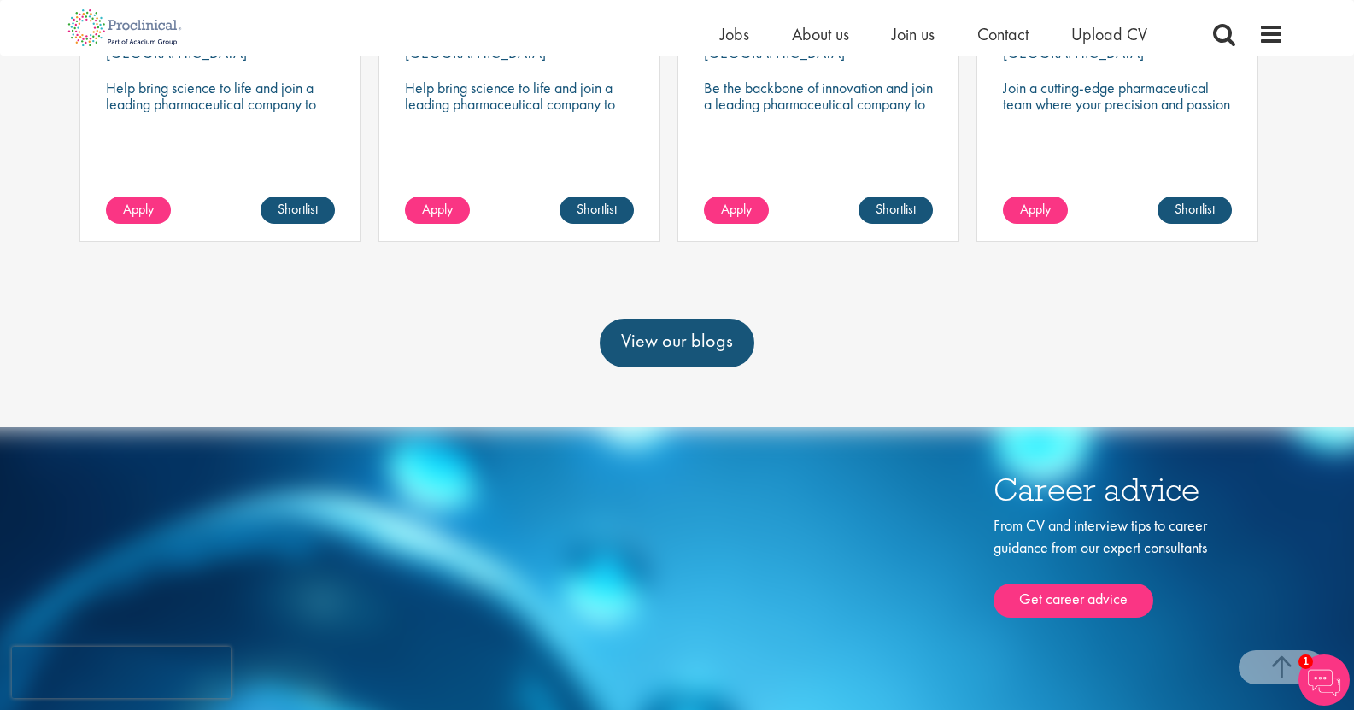
scroll to position [1111, 0]
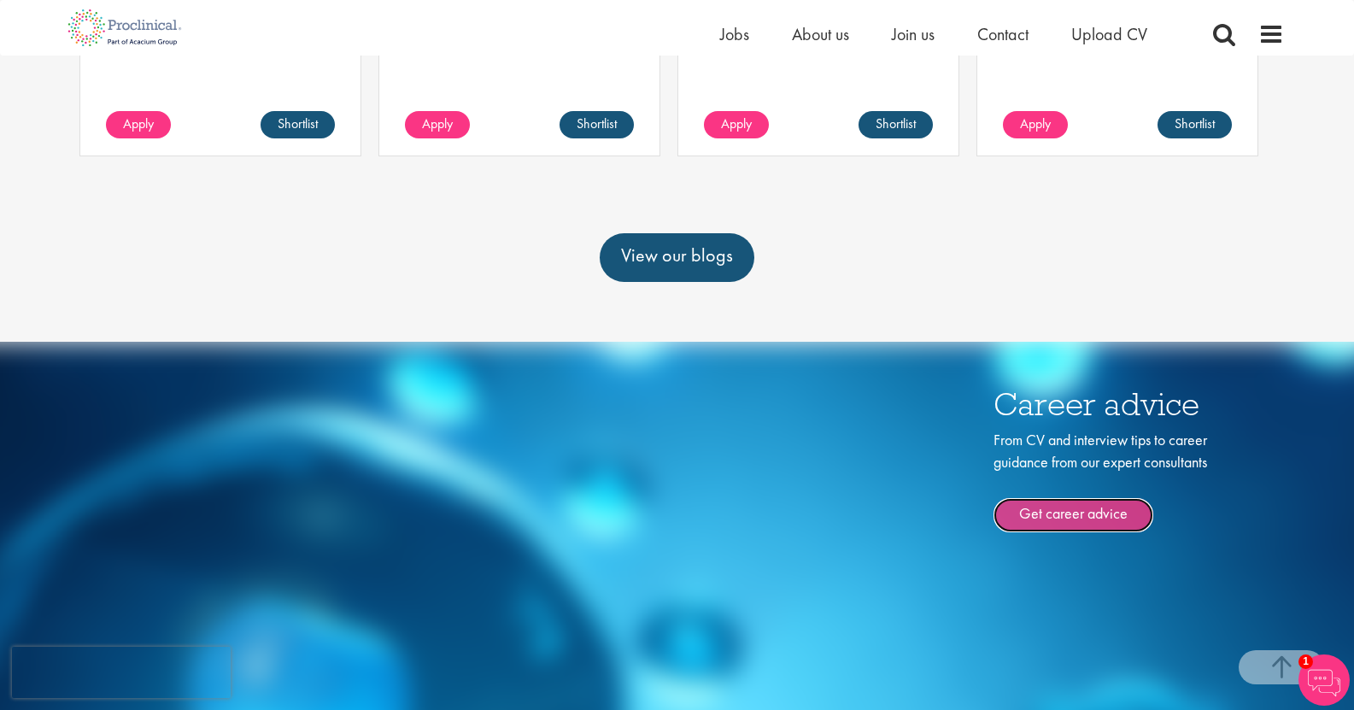
click at [1076, 498] on link "Get career advice" at bounding box center [1074, 515] width 160 height 34
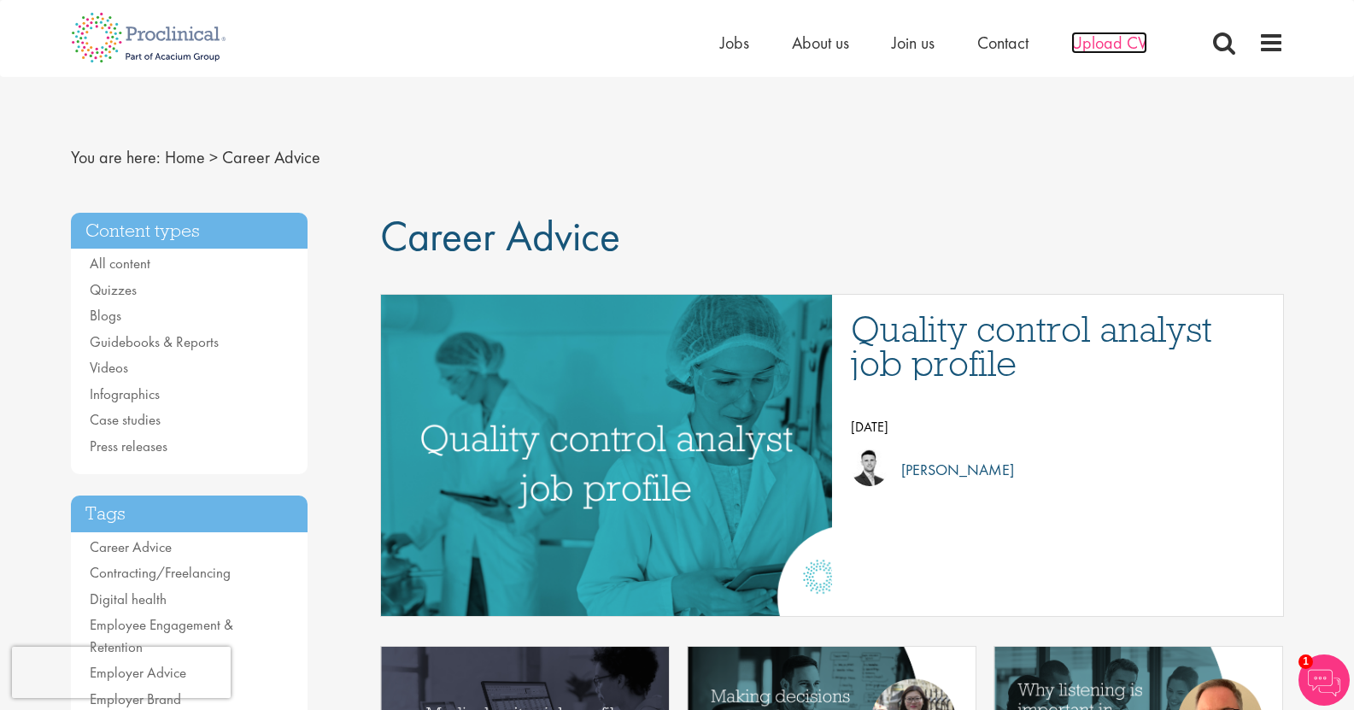
click at [1090, 48] on span "Upload CV" at bounding box center [1109, 43] width 76 height 22
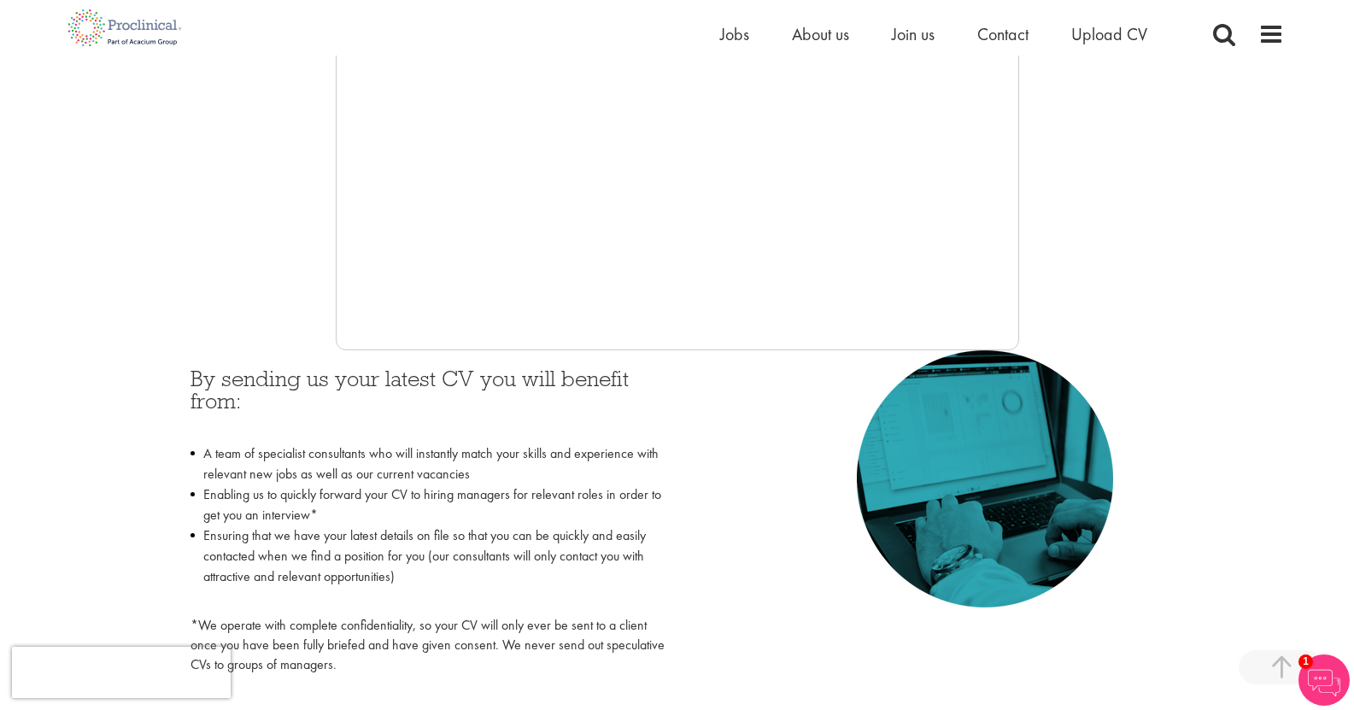
scroll to position [256, 0]
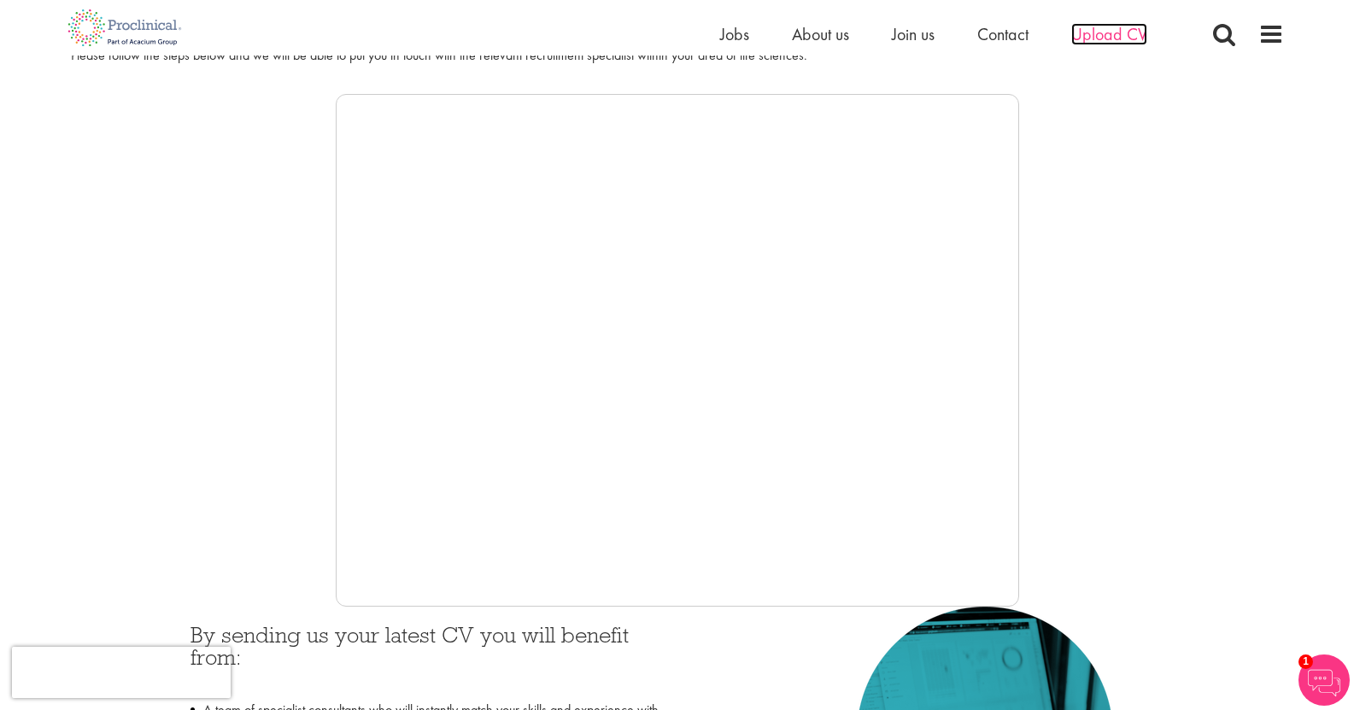
click at [1104, 38] on span "Upload CV" at bounding box center [1109, 34] width 76 height 22
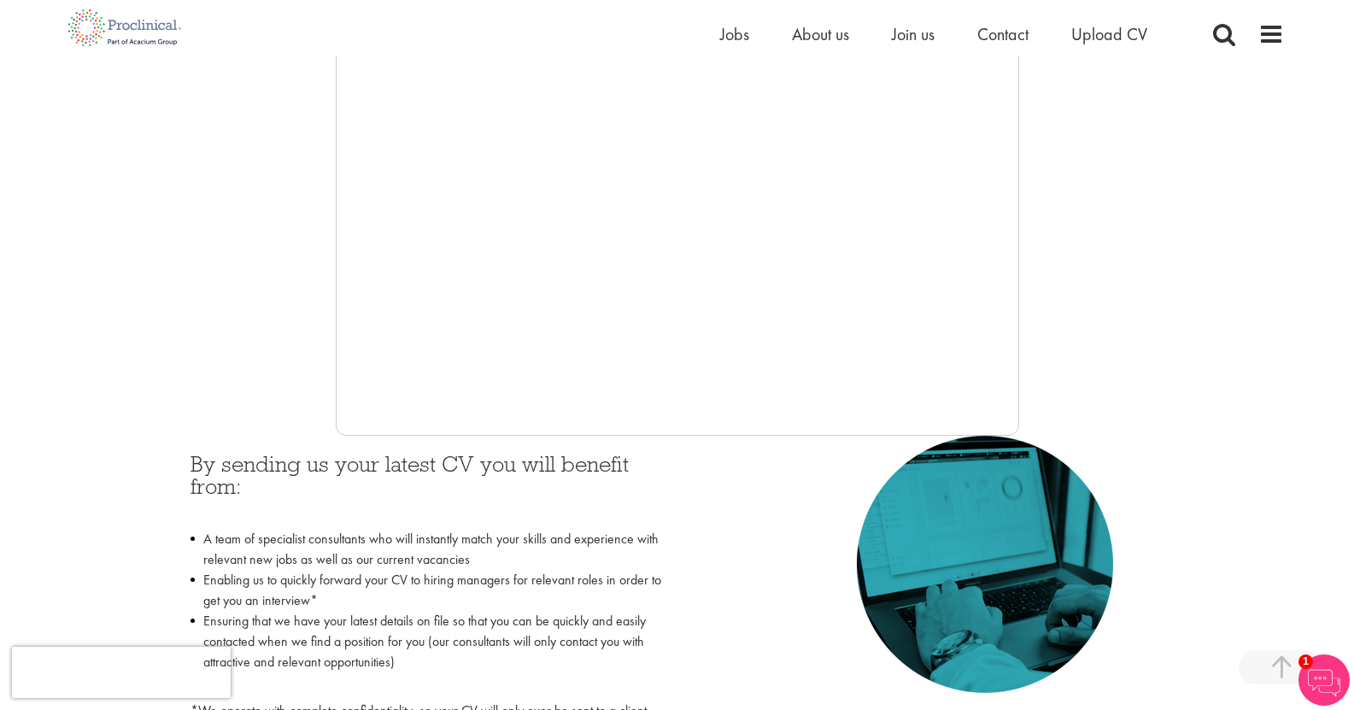
scroll to position [171, 0]
